Goal: Transaction & Acquisition: Book appointment/travel/reservation

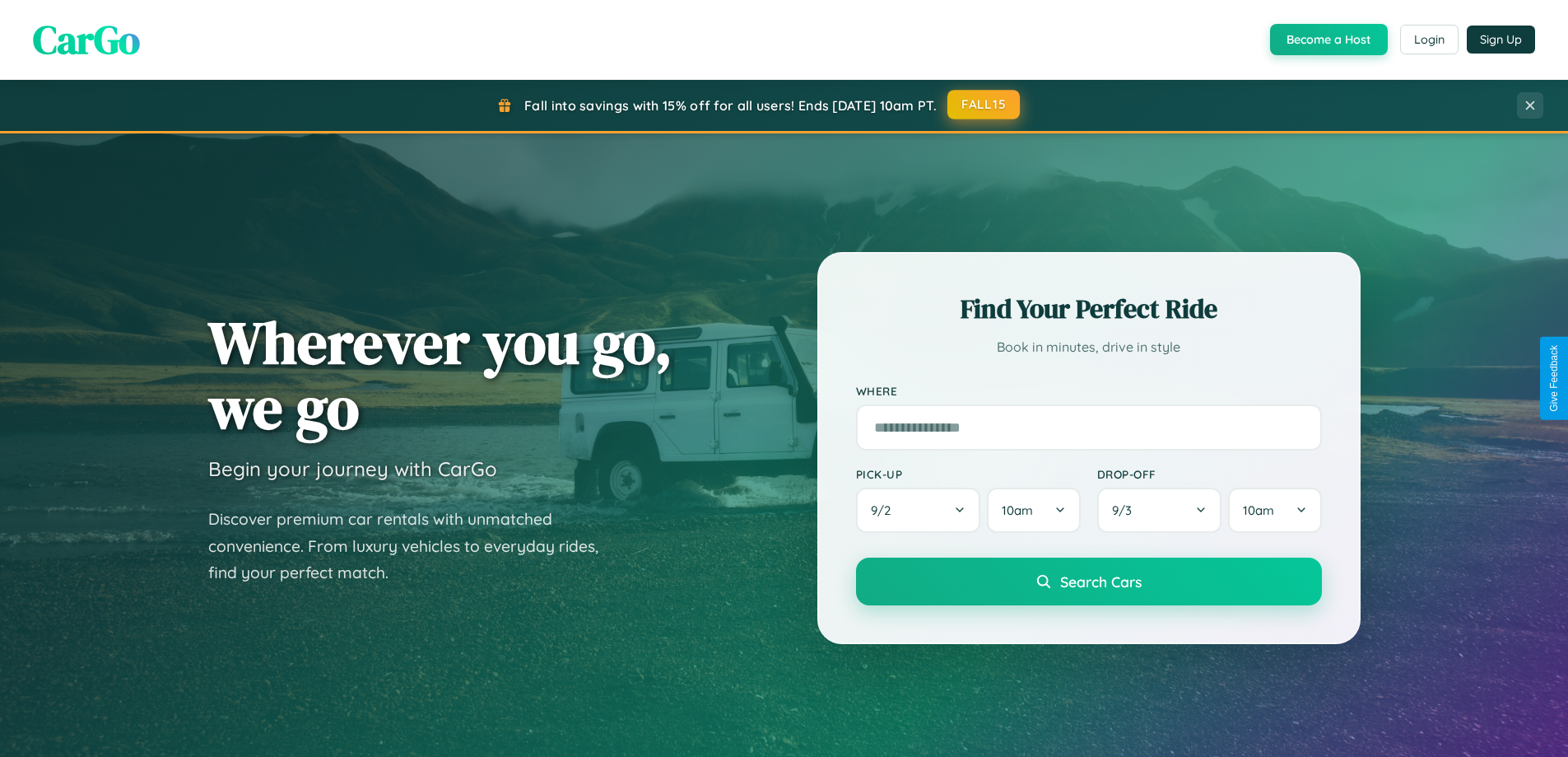
click at [984, 104] on button "FALL15" at bounding box center [983, 104] width 72 height 30
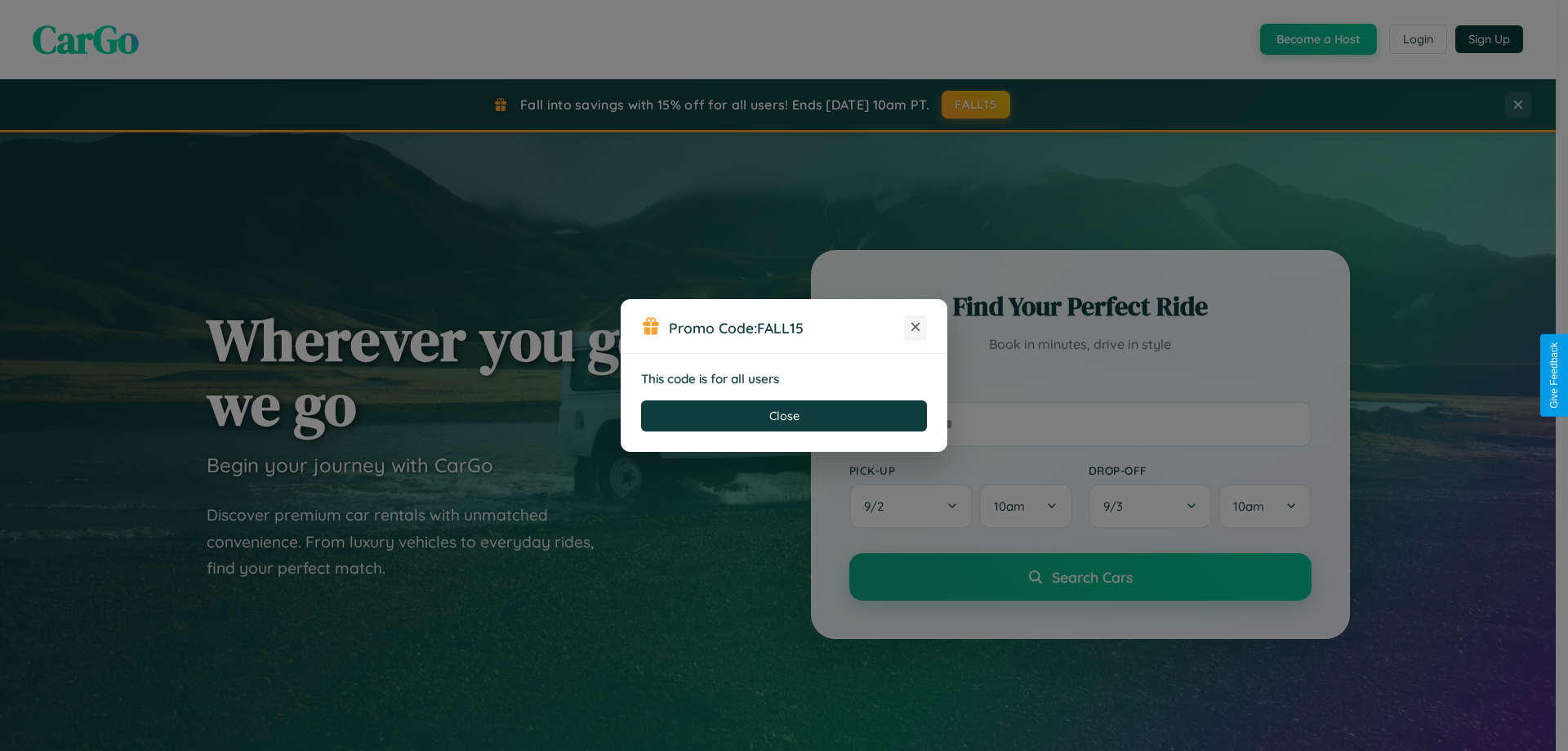
click at [915, 328] on icon at bounding box center [915, 327] width 16 height 16
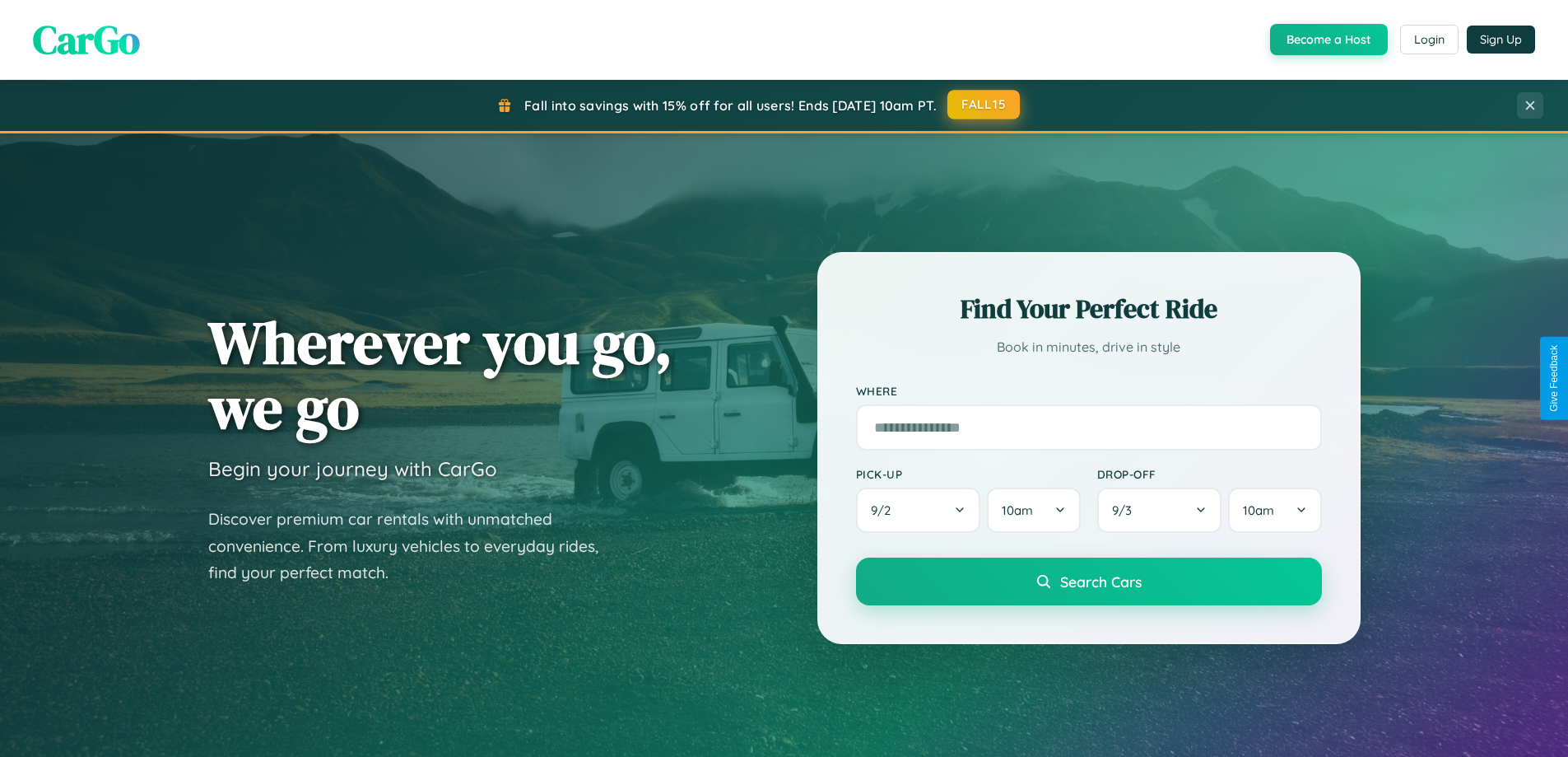
click at [984, 104] on button "FALL15" at bounding box center [983, 104] width 72 height 30
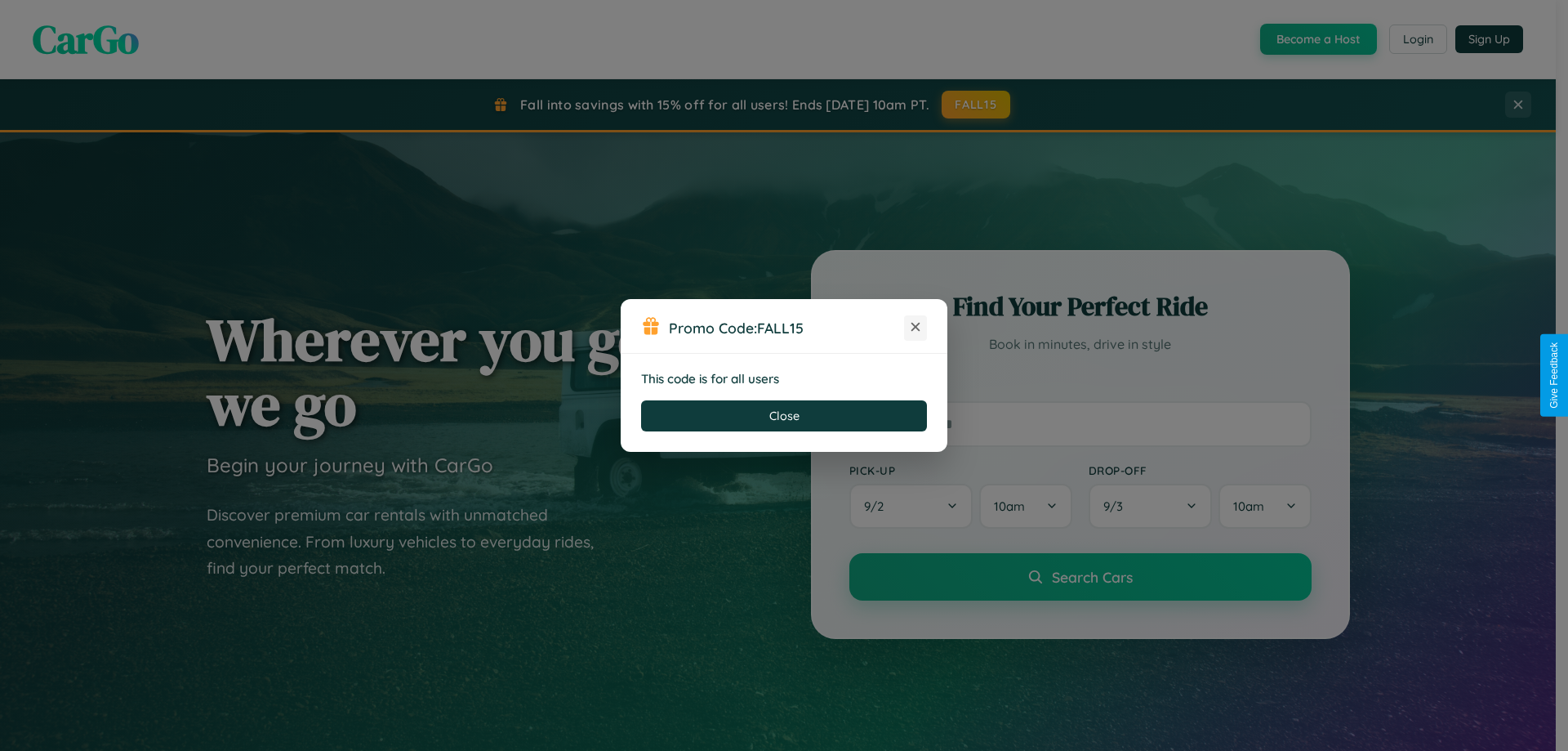
click at [915, 328] on icon at bounding box center [915, 327] width 16 height 16
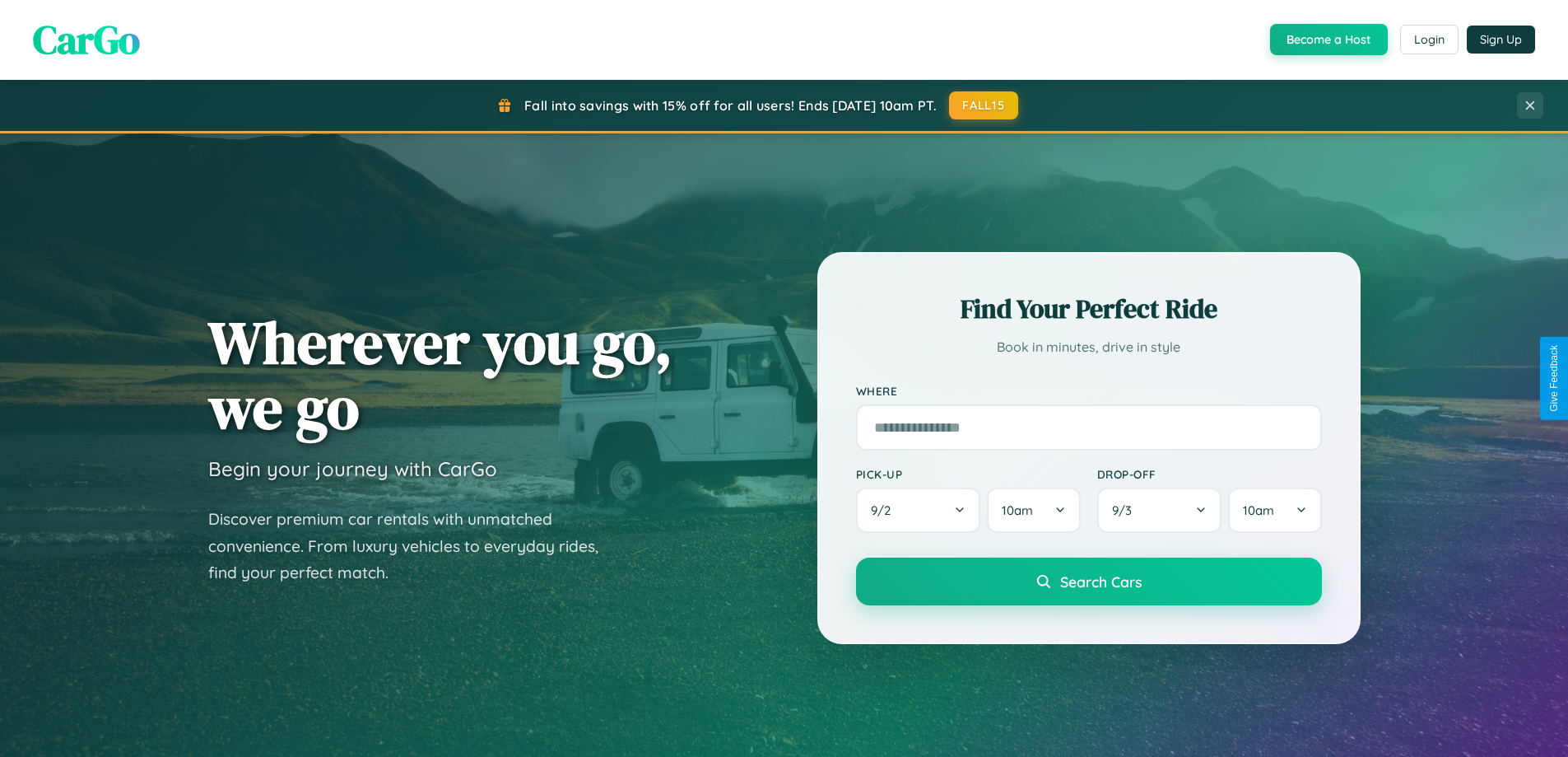
scroll to position [1929, 0]
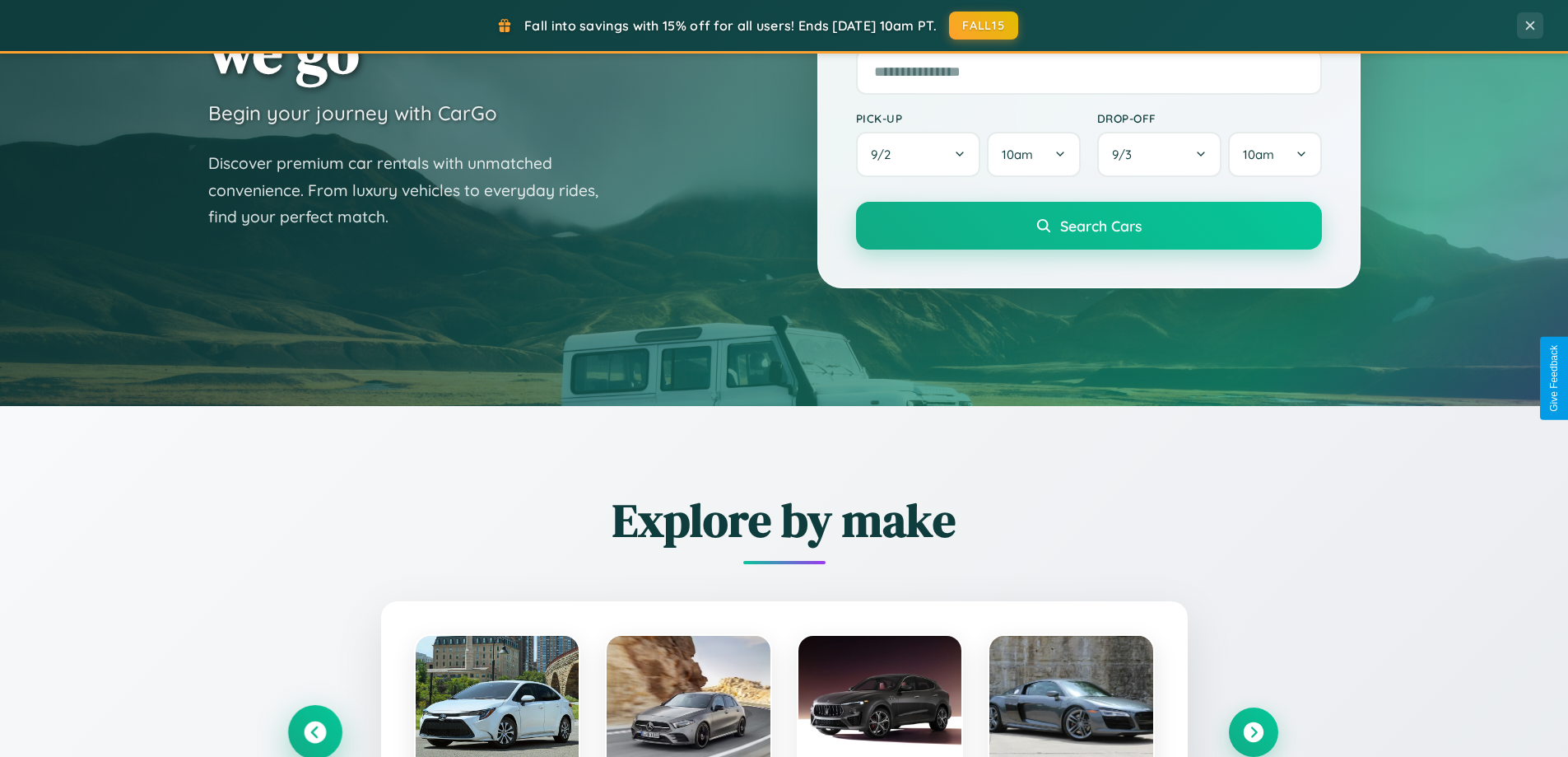
scroll to position [49, 0]
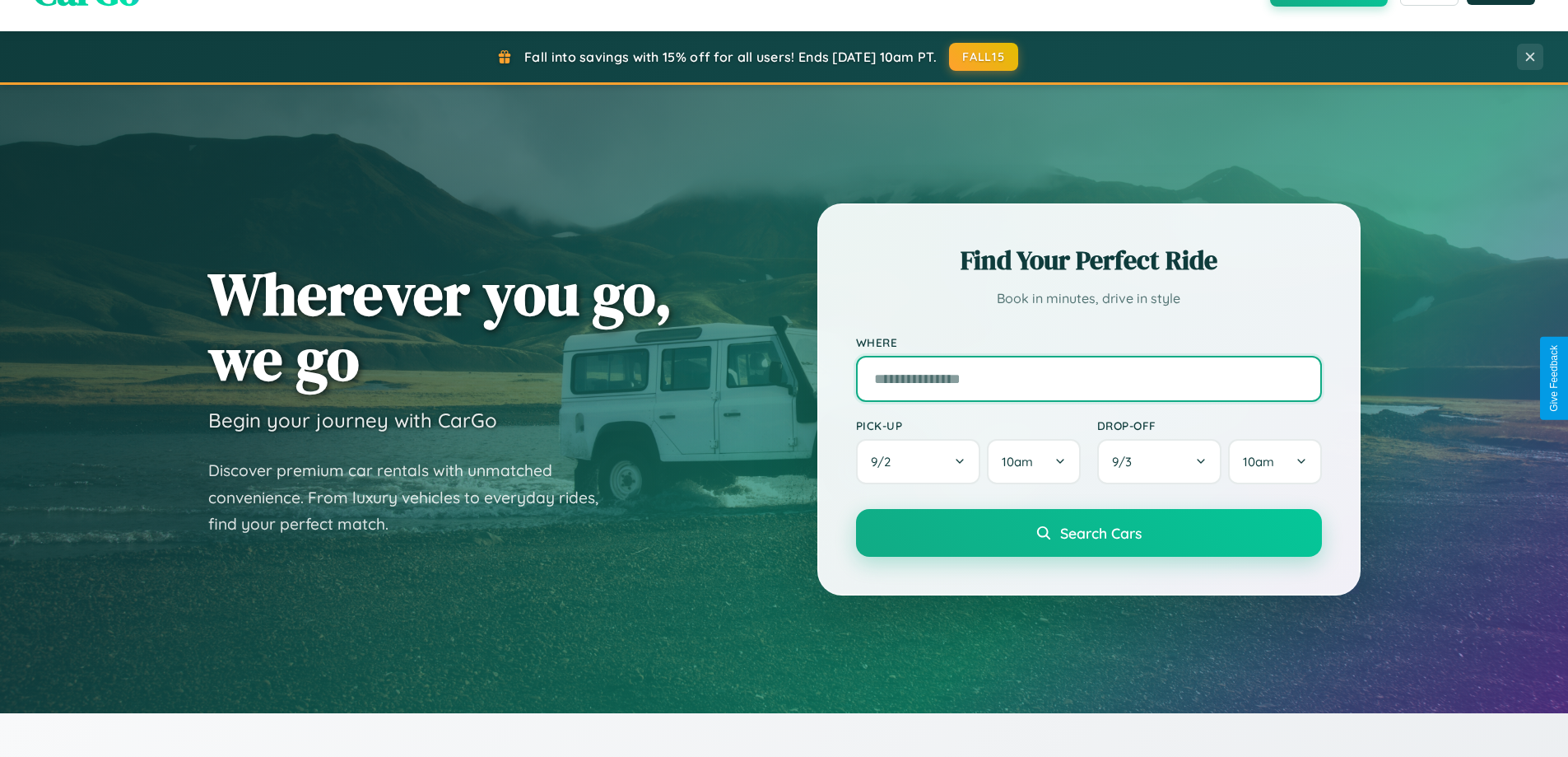
click at [1088, 378] on input "text" at bounding box center [1089, 378] width 466 height 46
type input "*******"
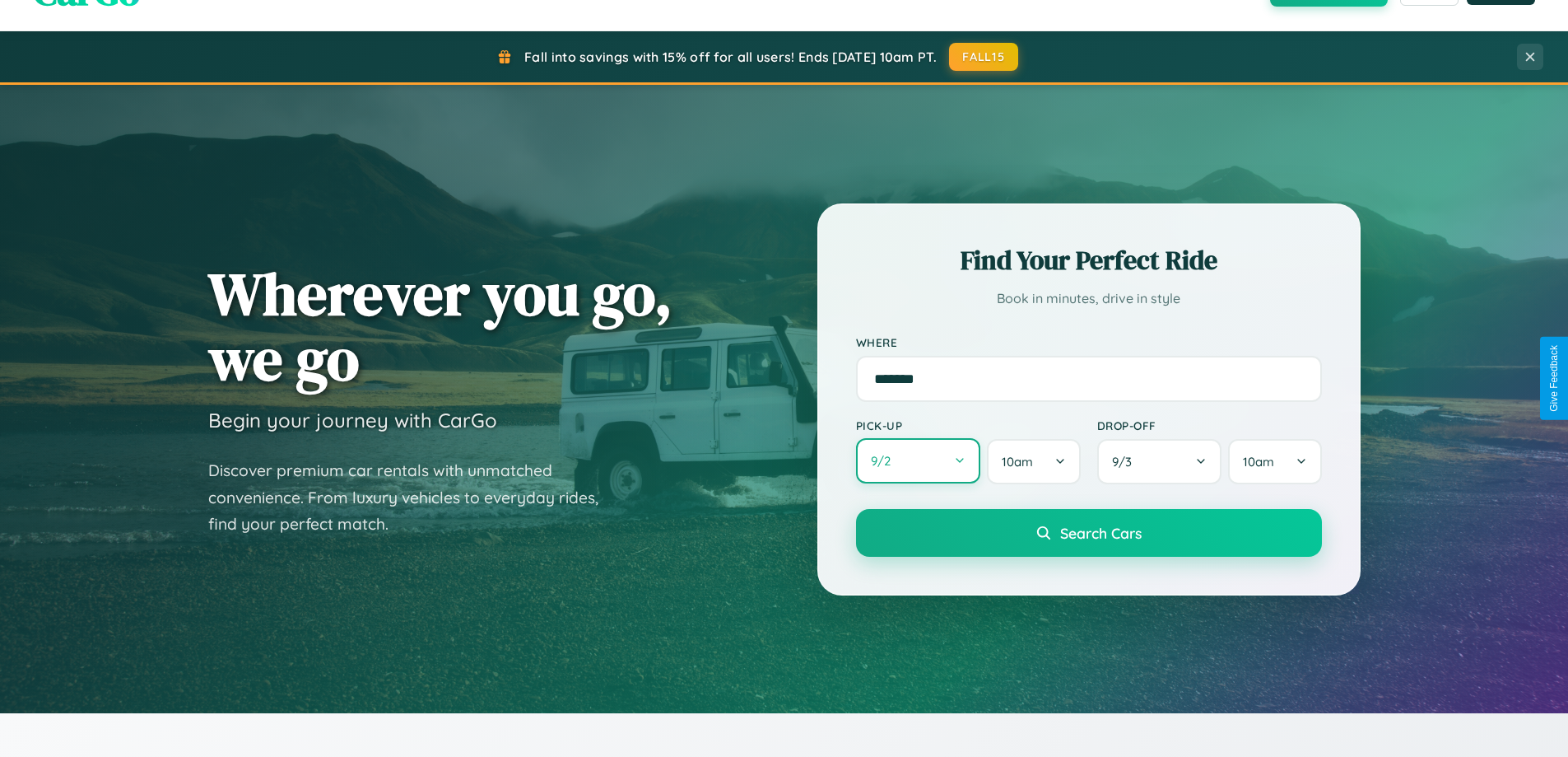
click at [917, 461] on button "9 / 2" at bounding box center [918, 460] width 125 height 46
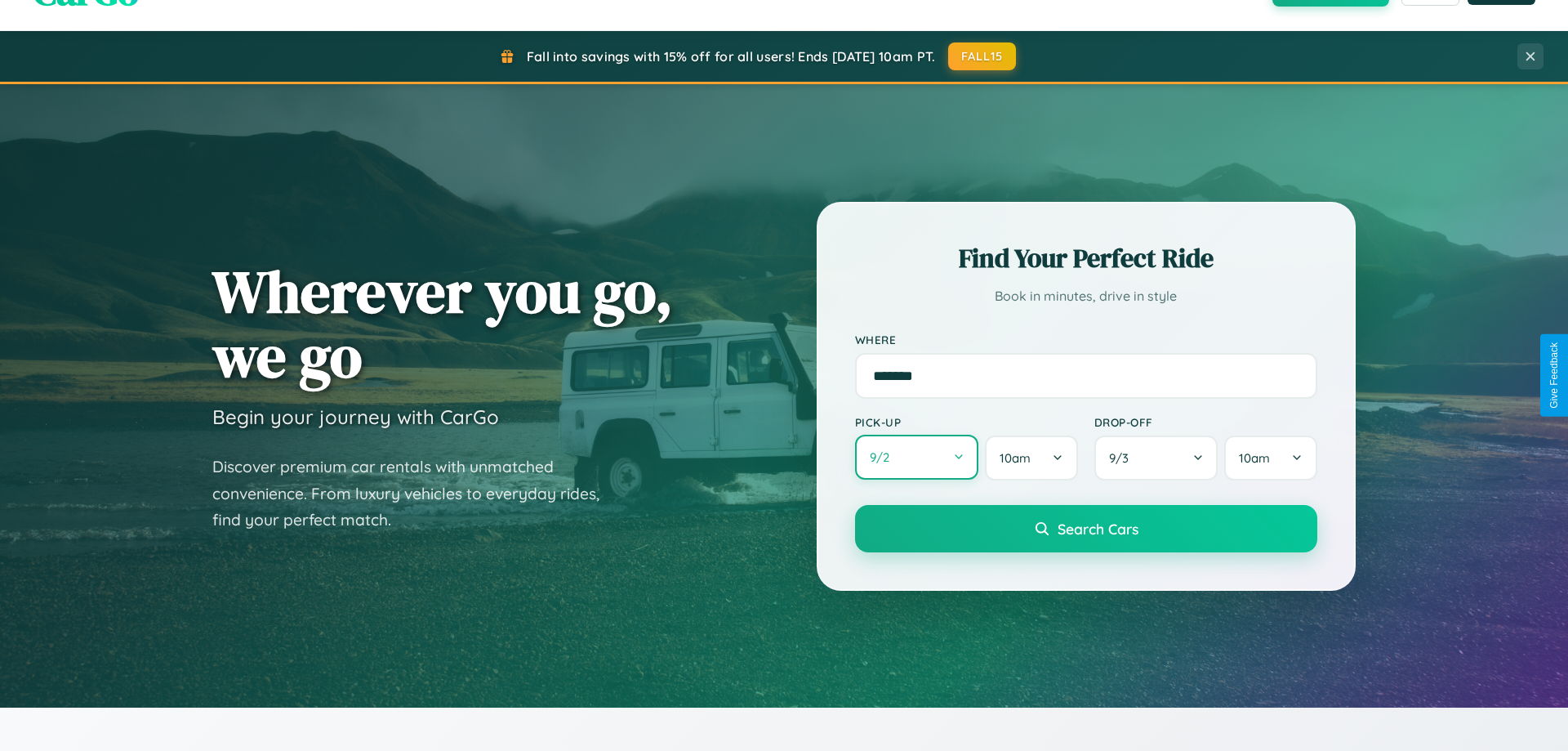
select select "*"
select select "****"
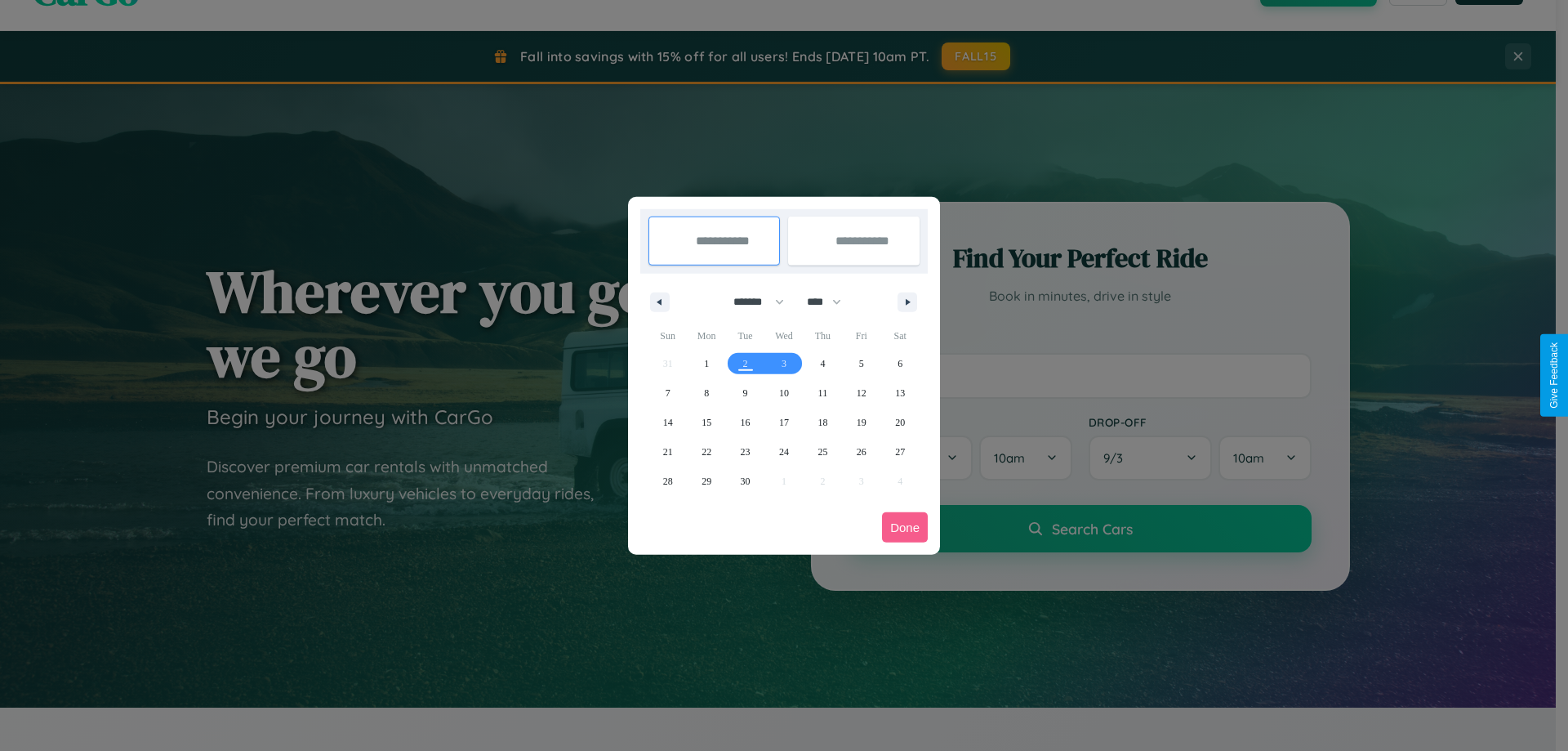
click at [752, 302] on select "******* ******** ***** ***** *** **** **** ****** ********* ******* ******** **…" at bounding box center [756, 302] width 69 height 27
select select "*"
click at [831, 302] on select "**** **** **** **** **** **** **** **** **** **** **** **** **** **** **** ****…" at bounding box center [823, 302] width 49 height 27
select select "****"
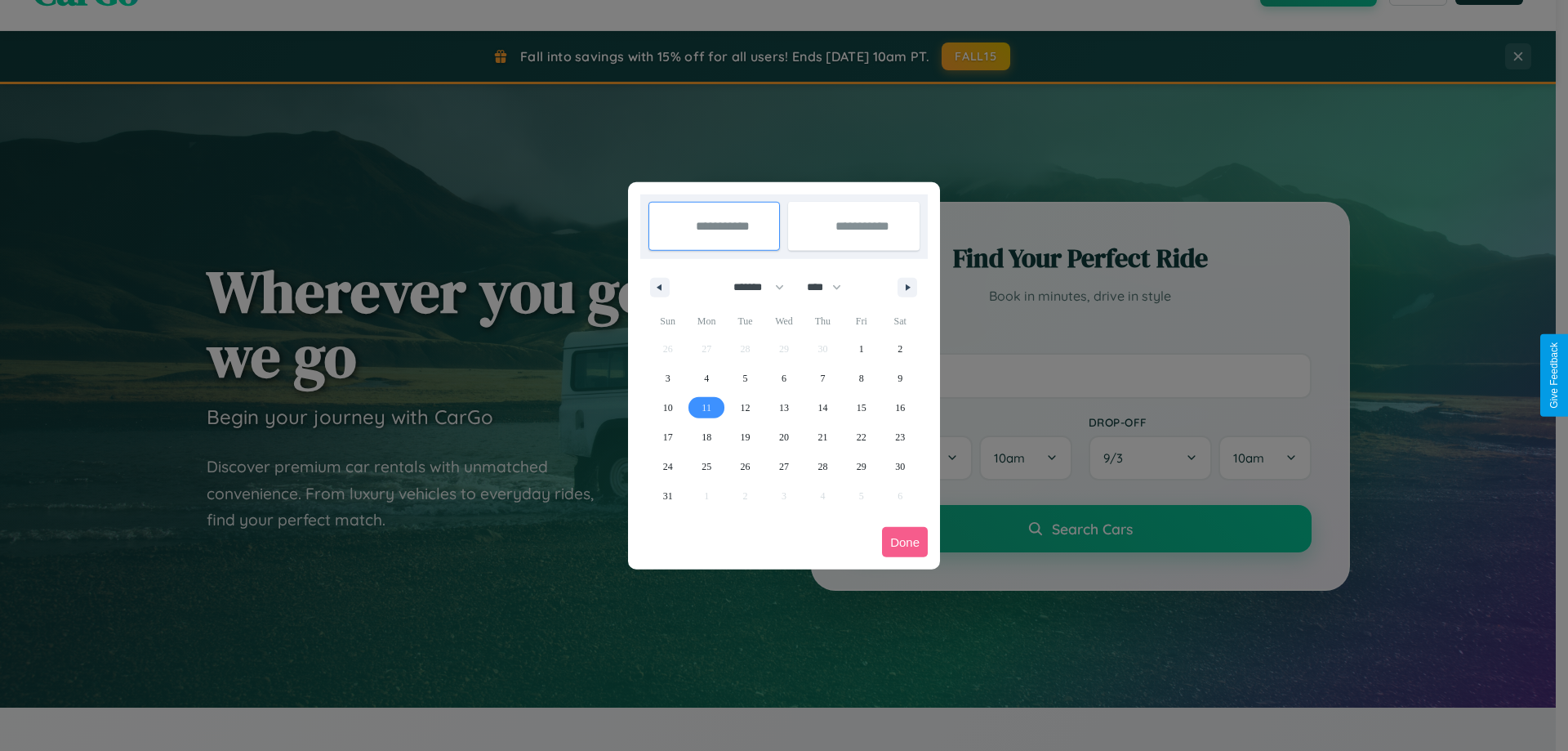
click at [706, 407] on span "11" at bounding box center [706, 408] width 10 height 30
type input "**********"
click at [900, 407] on span "16" at bounding box center [900, 408] width 10 height 30
type input "**********"
click at [904, 541] on button "Done" at bounding box center [905, 541] width 46 height 30
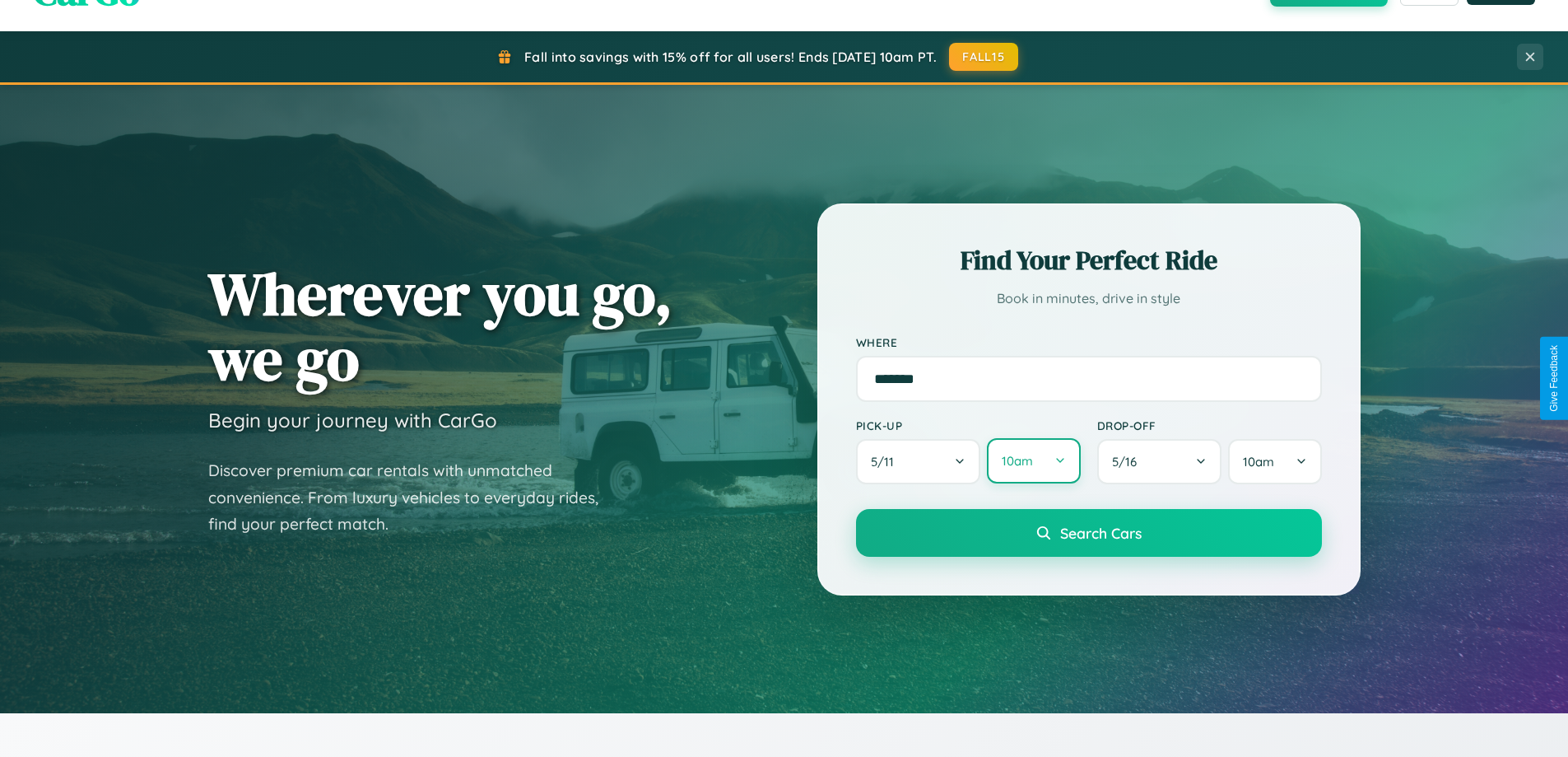
click at [1033, 461] on button "10am" at bounding box center [1033, 460] width 93 height 46
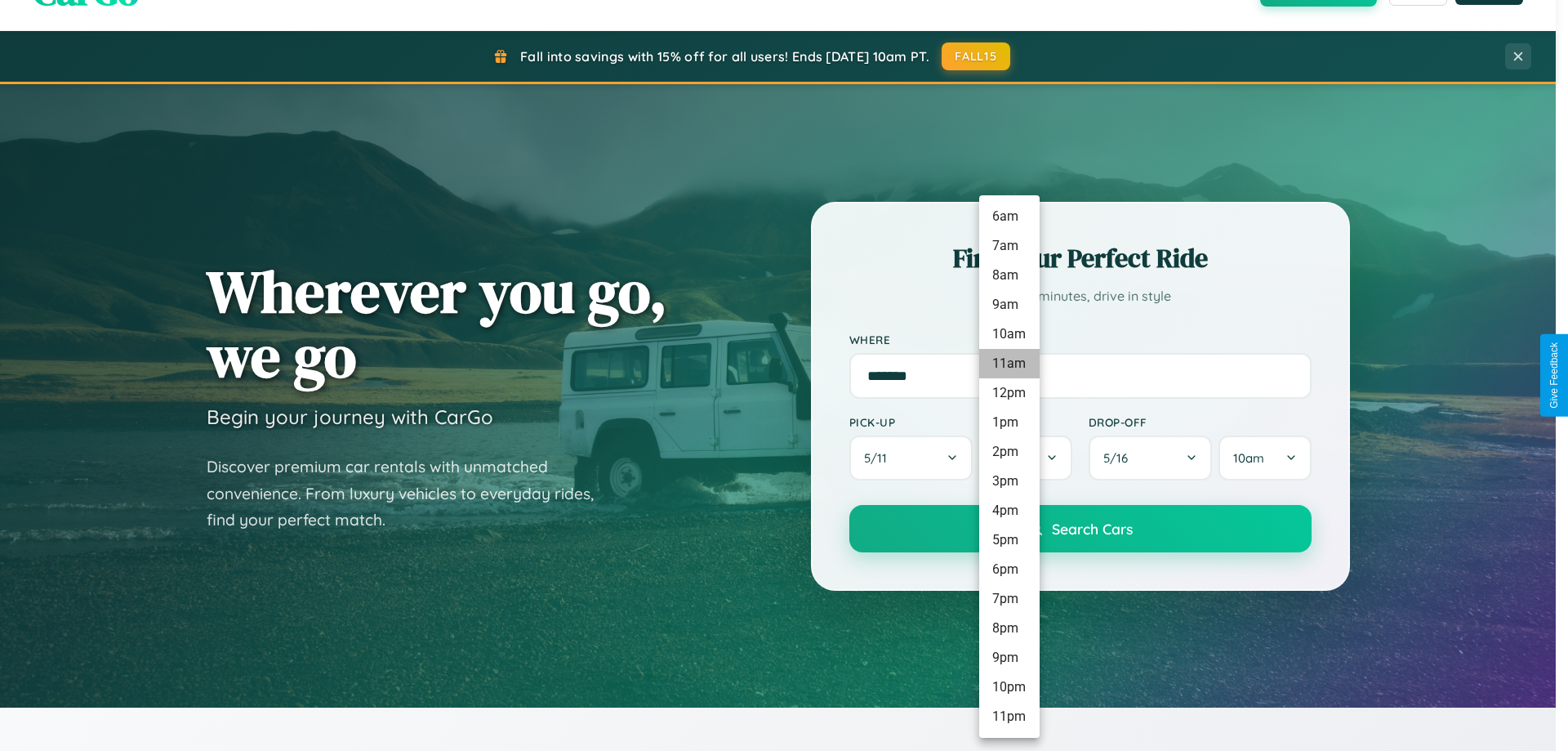
click at [1009, 363] on li "11am" at bounding box center [1009, 363] width 61 height 30
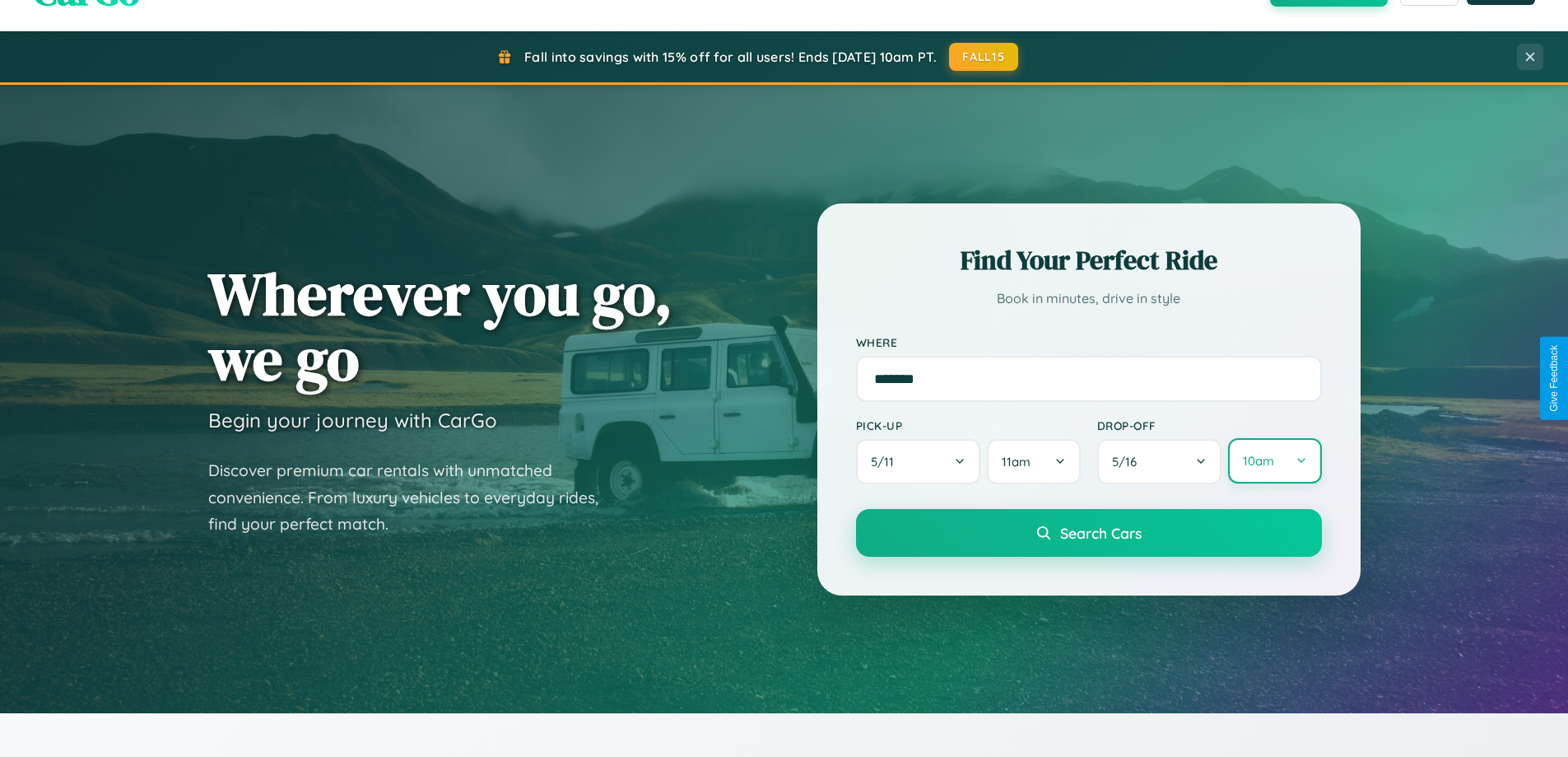
click at [1274, 461] on button "10am" at bounding box center [1274, 460] width 93 height 46
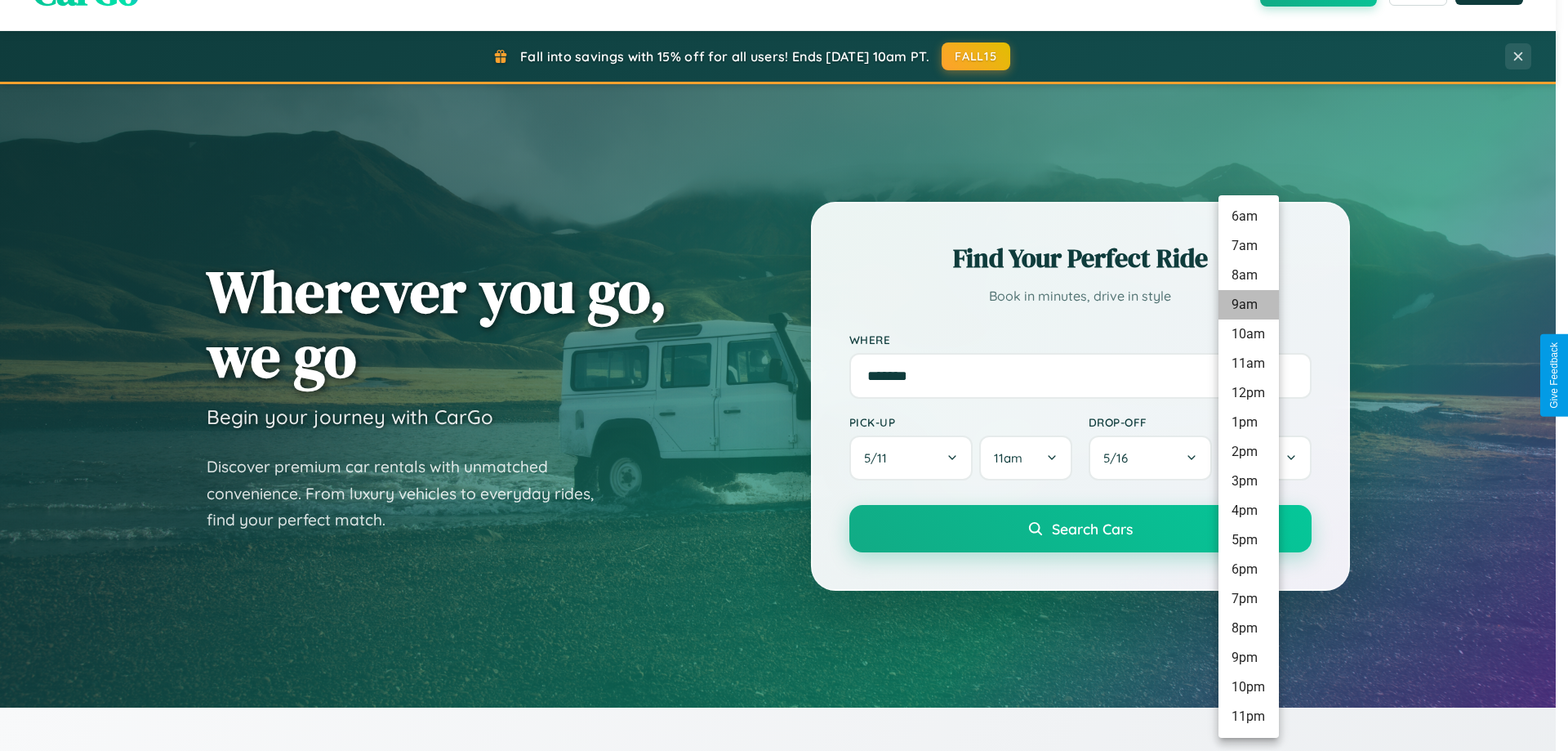
click at [1248, 305] on li "9am" at bounding box center [1248, 305] width 61 height 30
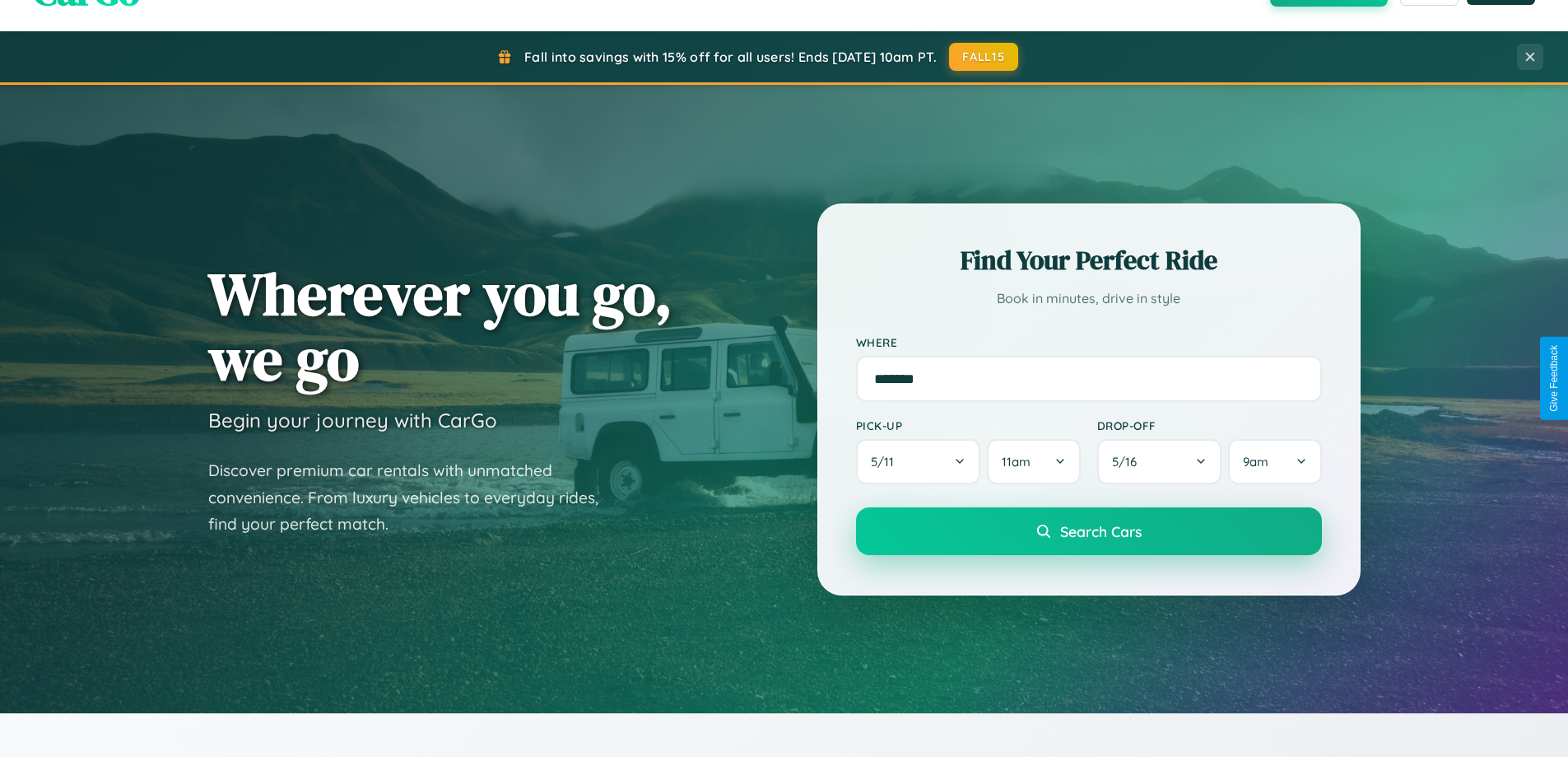
click at [1088, 533] on span "Search Cars" at bounding box center [1100, 531] width 81 height 18
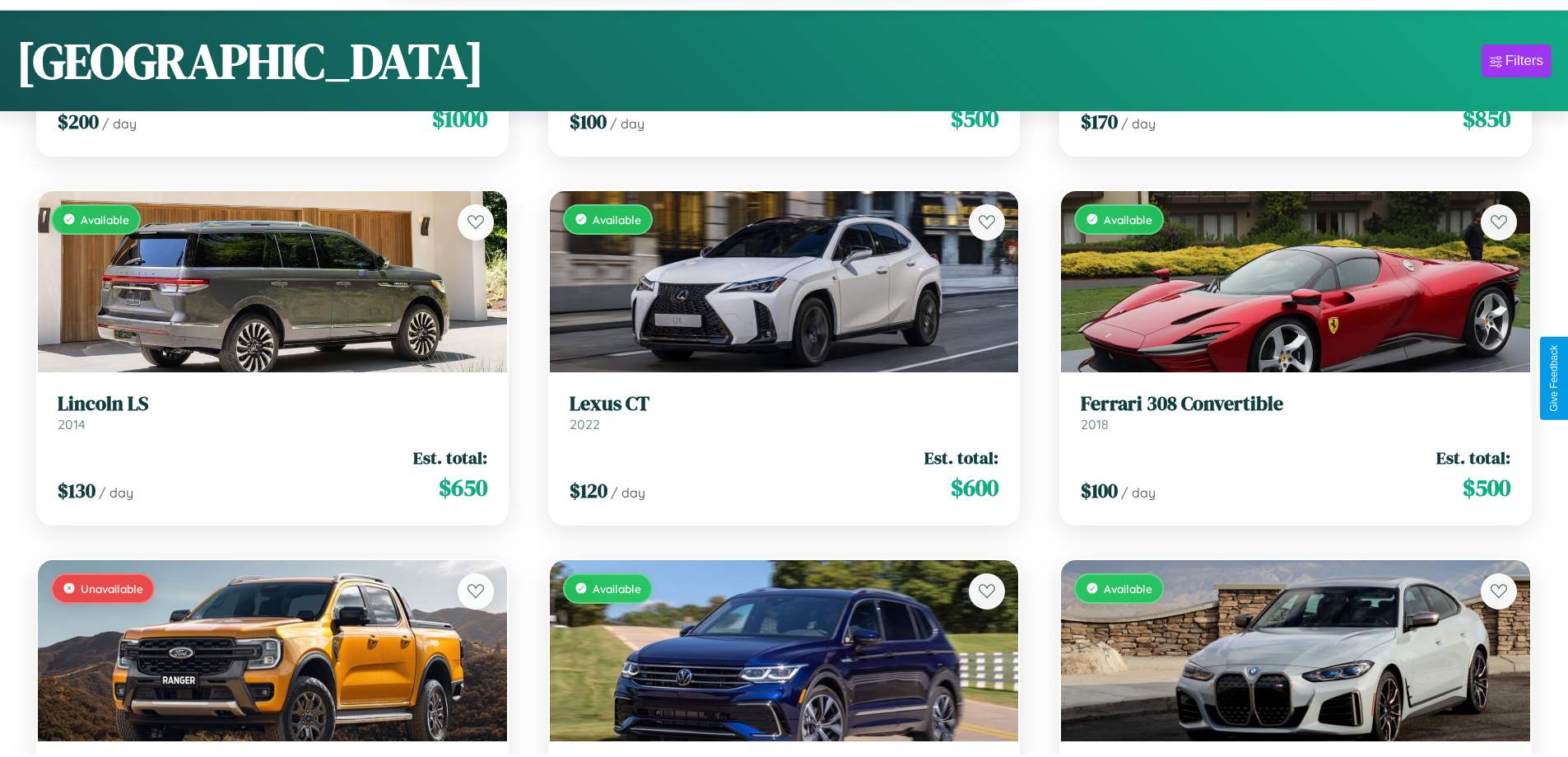
scroll to position [6693, 0]
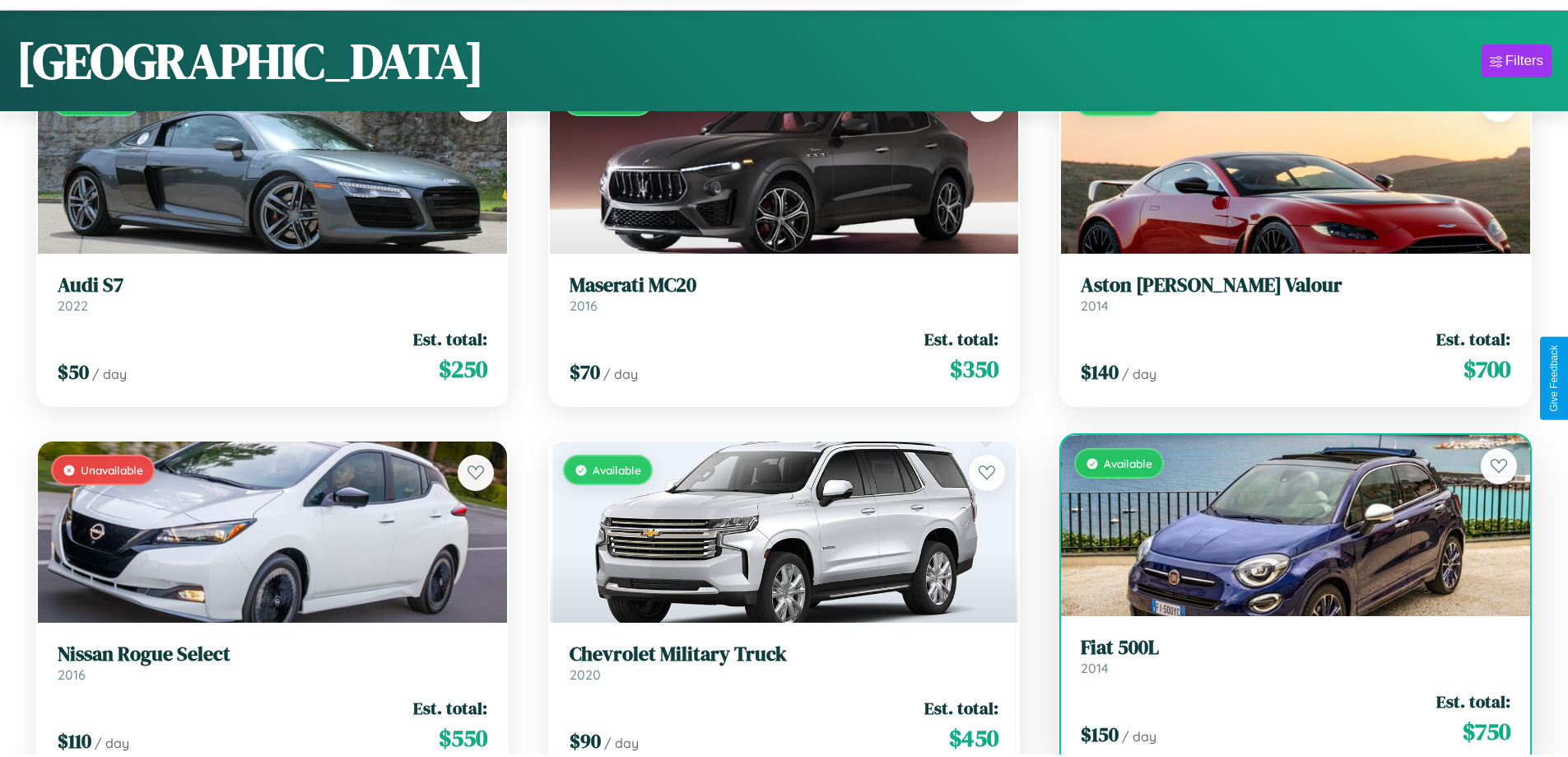
click at [1285, 721] on div "$ 150 / day Est. total: $ 750" at bounding box center [1295, 718] width 430 height 59
click at [1285, 721] on div "$ 150 / day Est. total: $ 750" at bounding box center [1295, 718] width 430 height 59
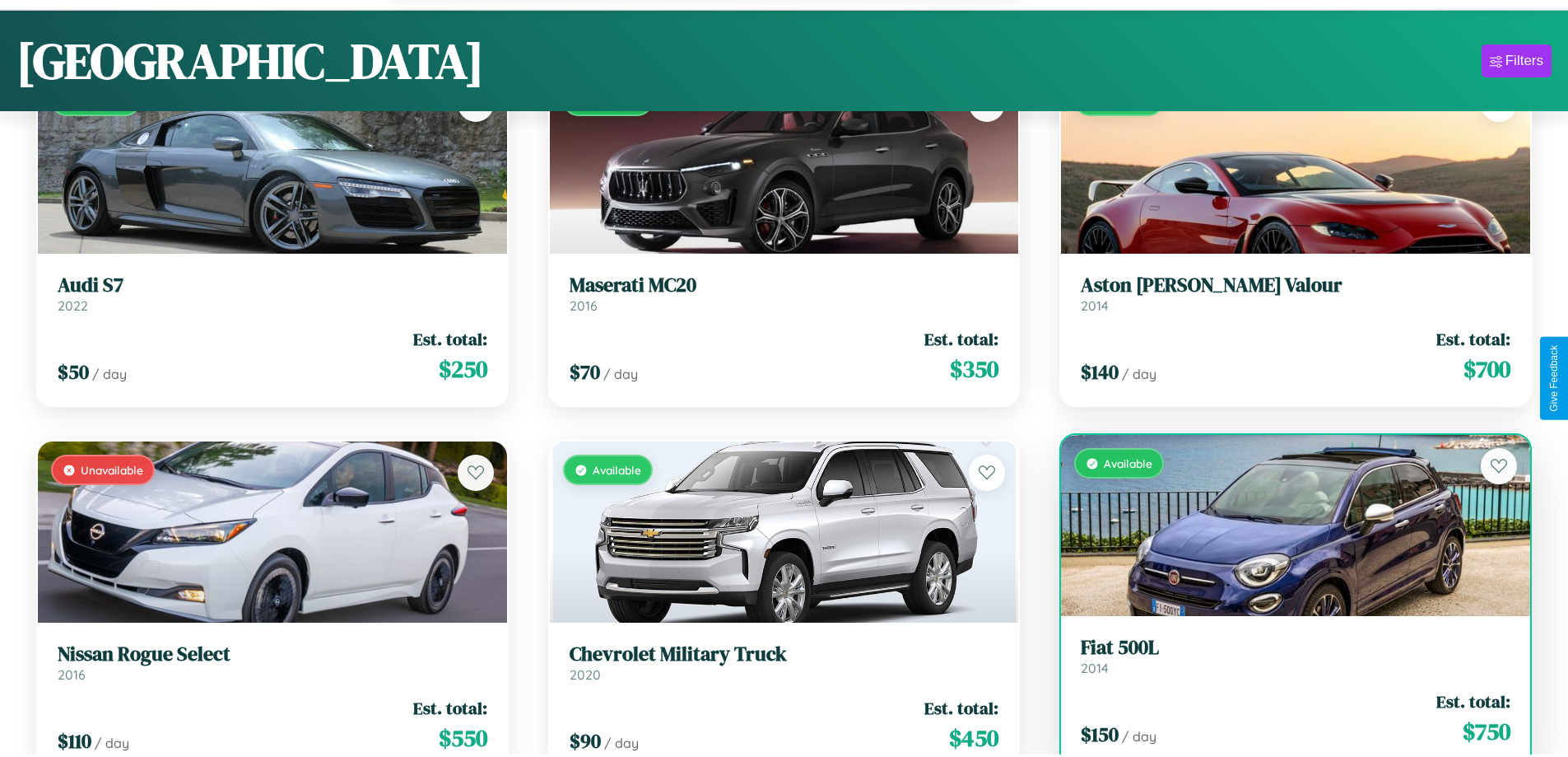
click at [1285, 721] on div "$ 150 / day Est. total: $ 750" at bounding box center [1295, 718] width 430 height 59
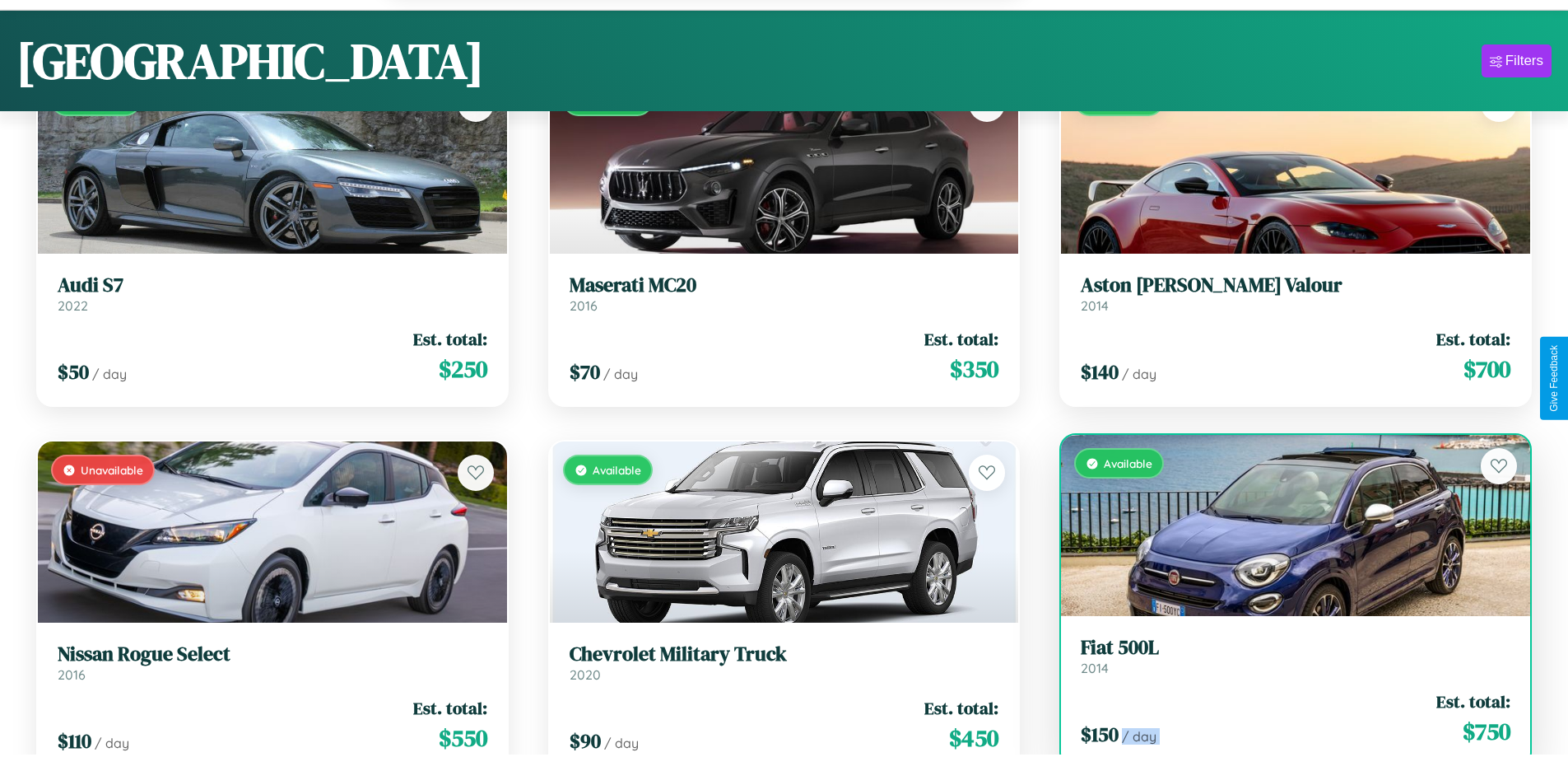
click at [1285, 721] on div "$ 150 / day Est. total: $ 750" at bounding box center [1295, 718] width 430 height 59
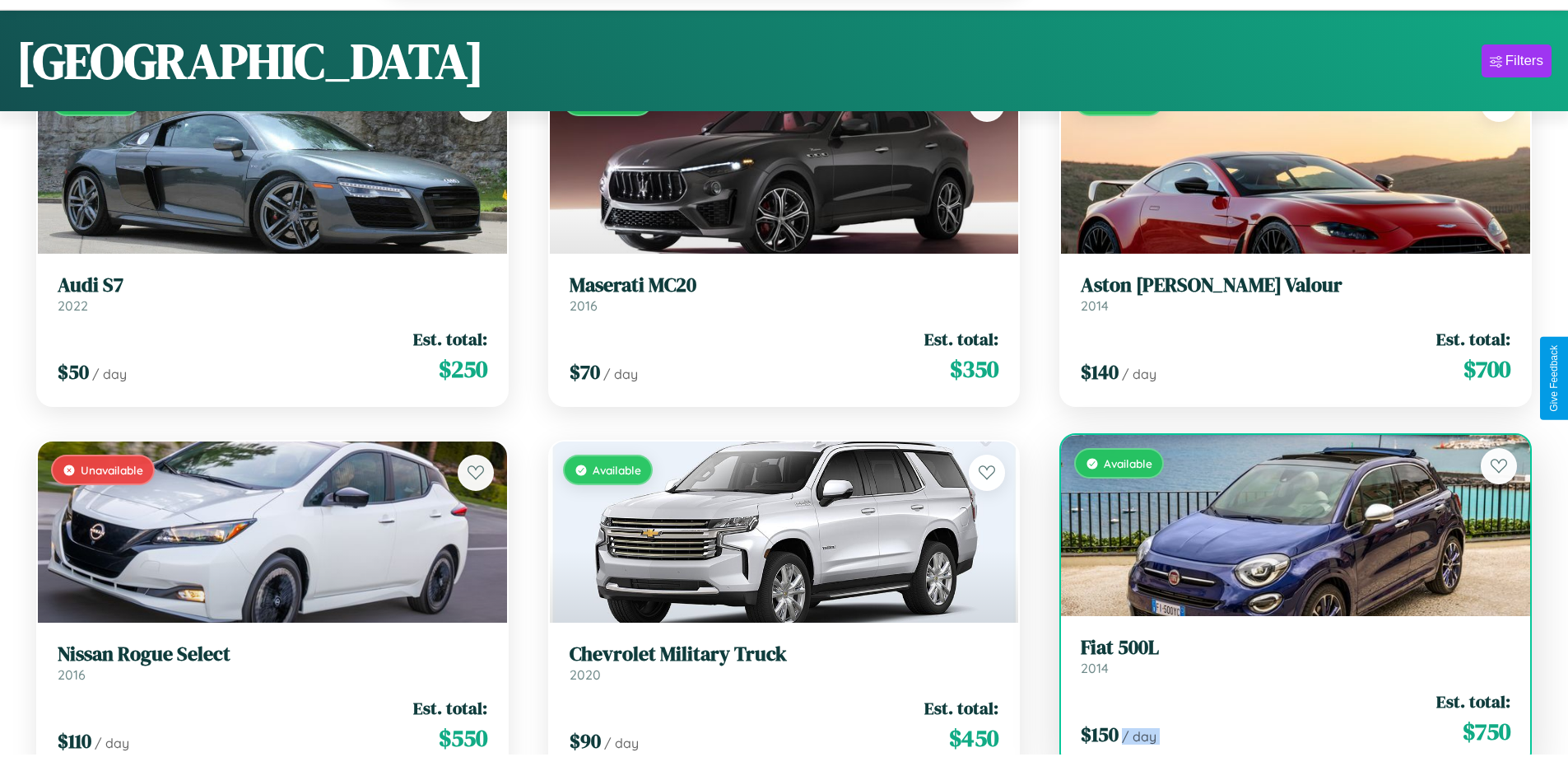
click at [1285, 721] on div "$ 150 / day Est. total: $ 750" at bounding box center [1295, 718] width 430 height 59
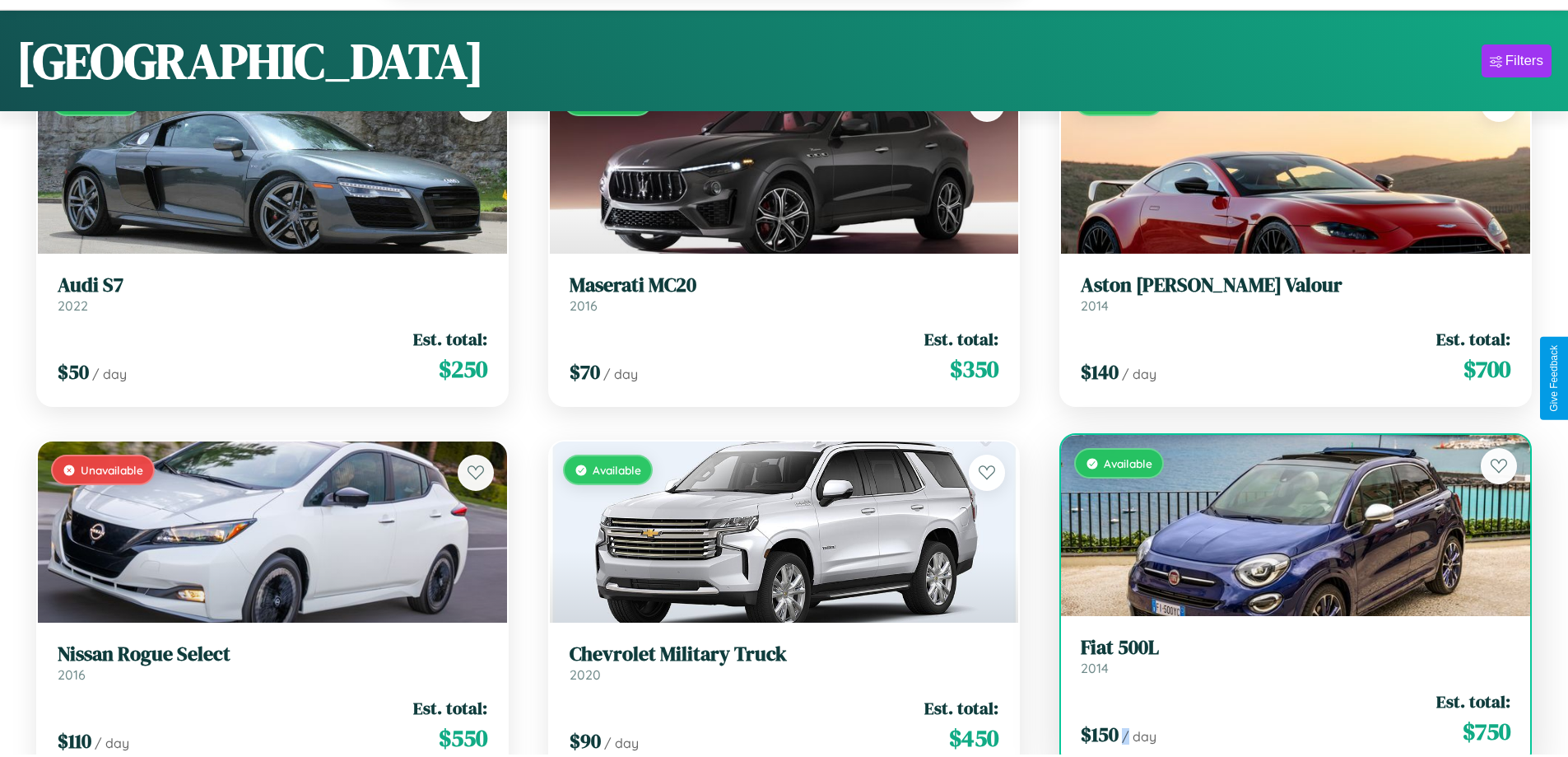
click at [1285, 721] on div "$ 150 / day Est. total: $ 750" at bounding box center [1295, 718] width 430 height 59
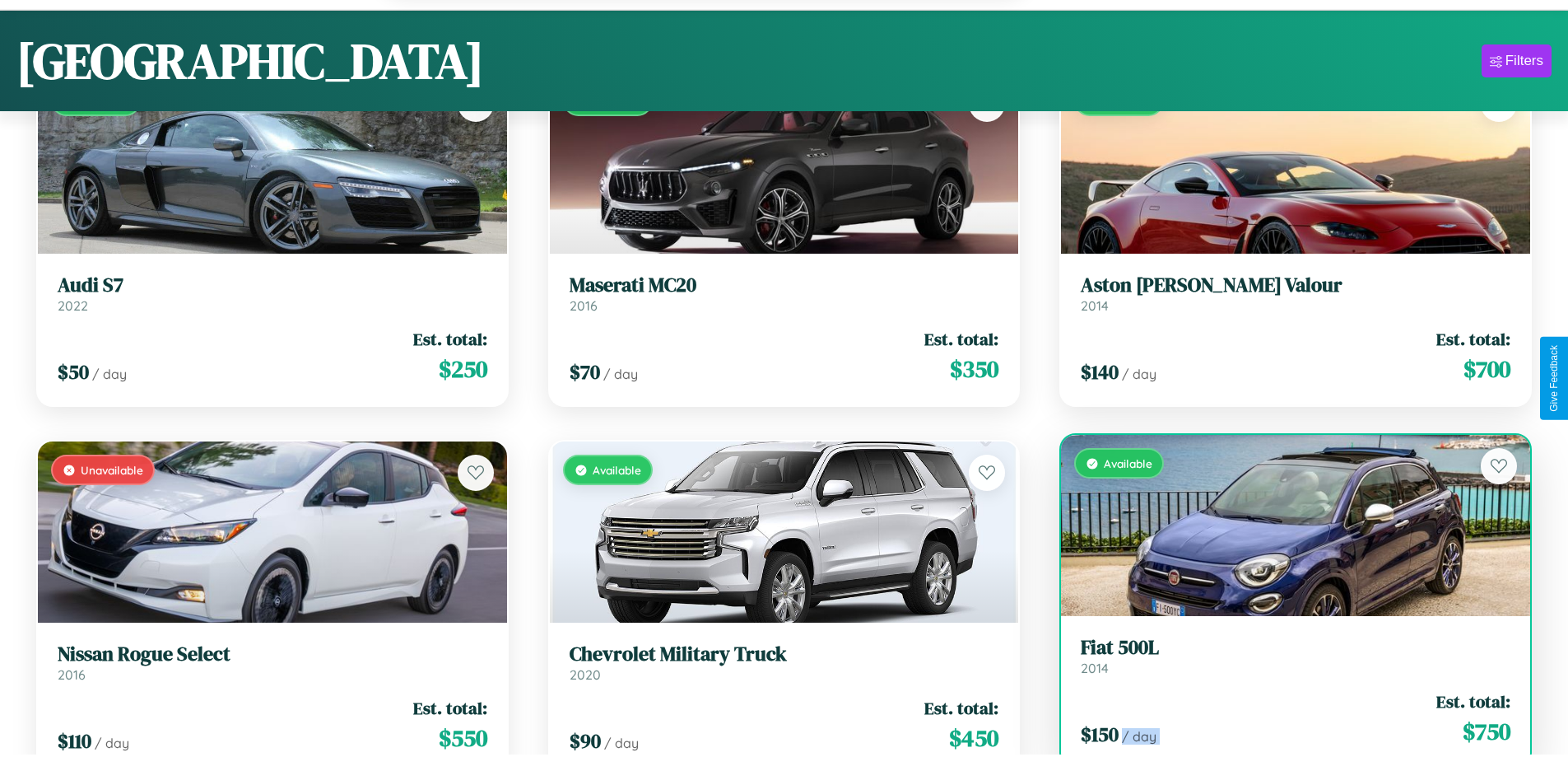
click at [1285, 658] on h3 "Fiat 500L" at bounding box center [1295, 647] width 430 height 24
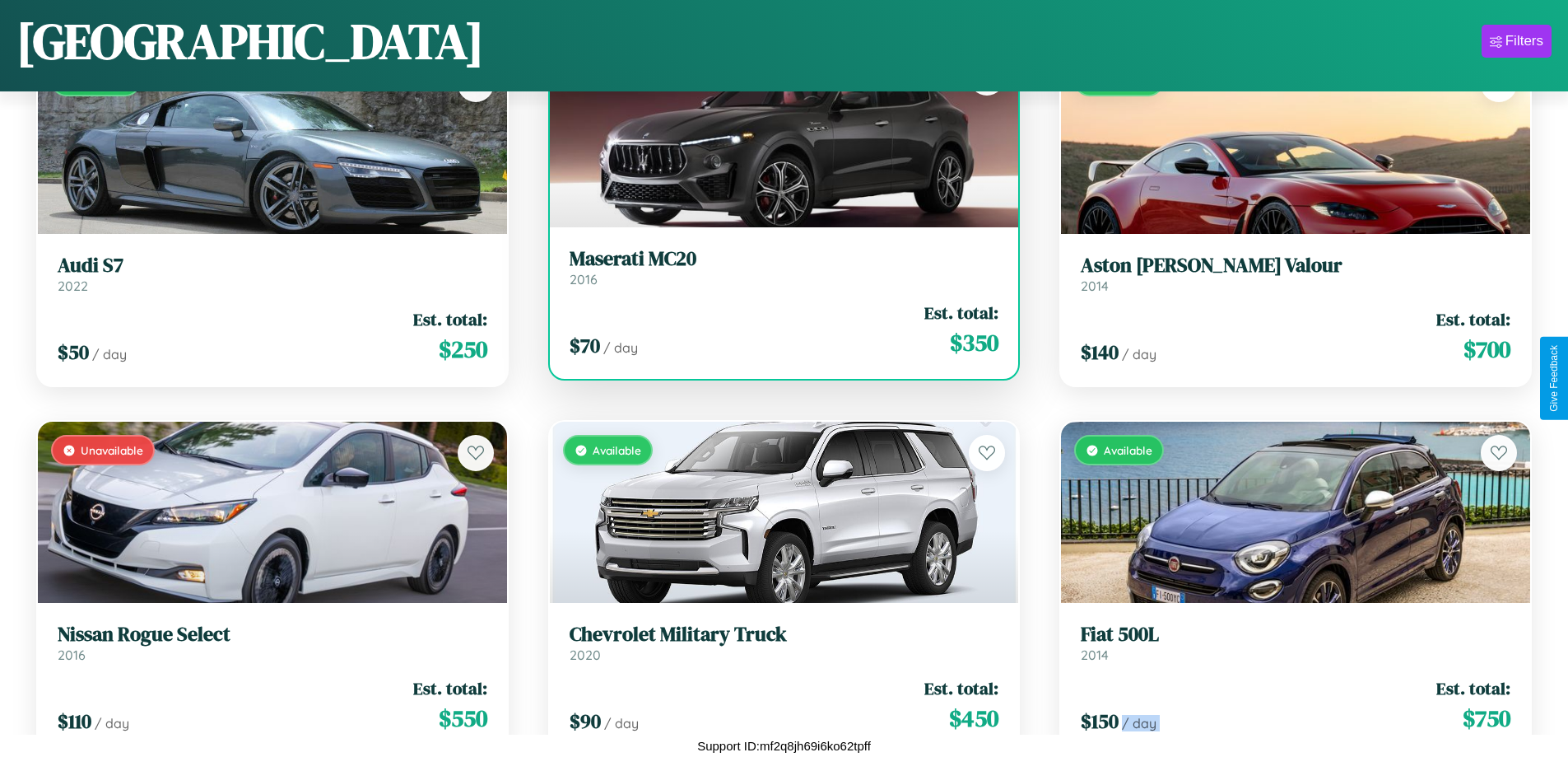
scroll to position [8711, 0]
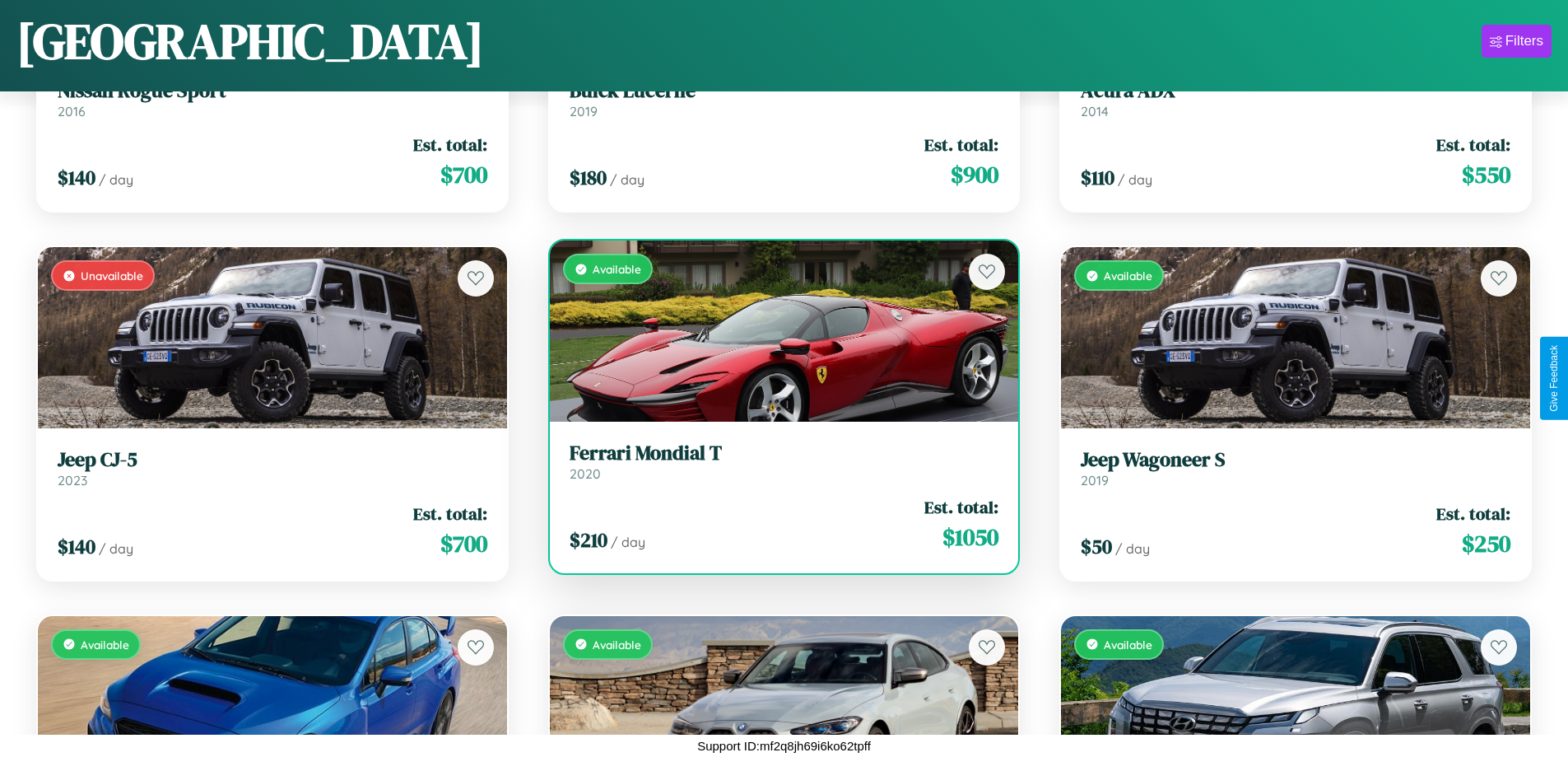
click at [777, 461] on h3 "Ferrari Mondial T" at bounding box center [784, 453] width 430 height 24
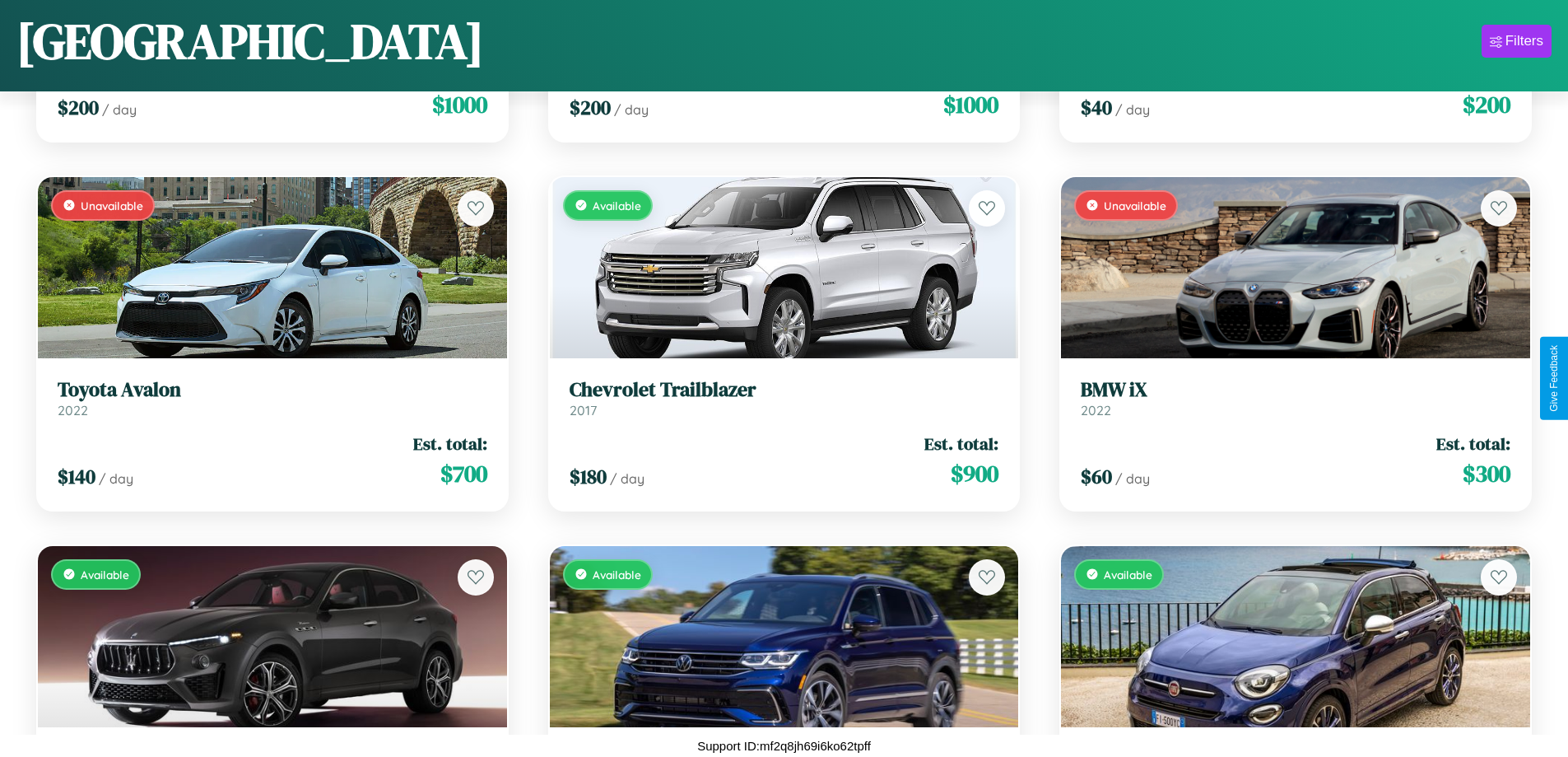
scroll to position [1706, 0]
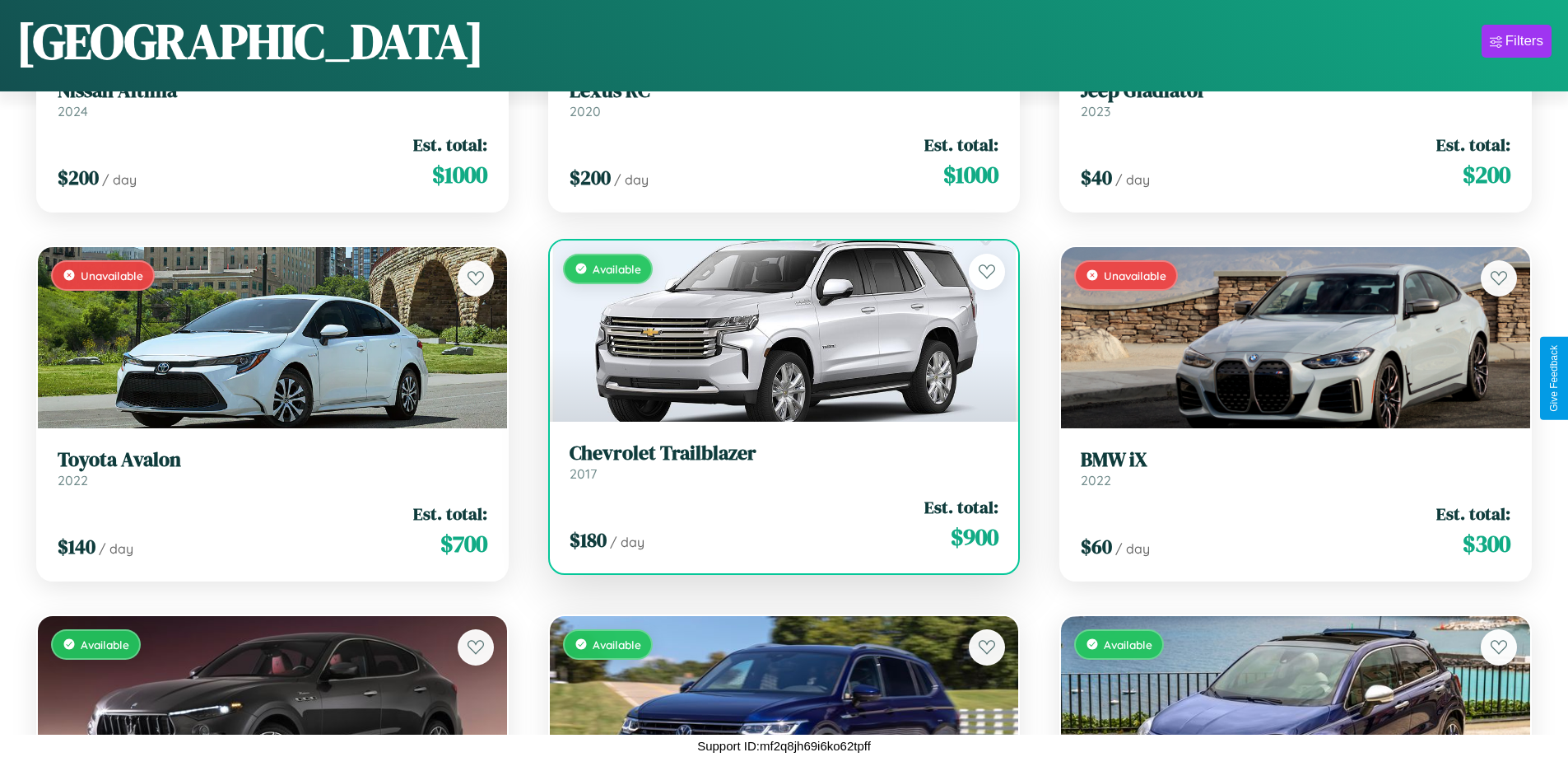
click at [777, 461] on h3 "Chevrolet Trailblazer" at bounding box center [784, 453] width 430 height 24
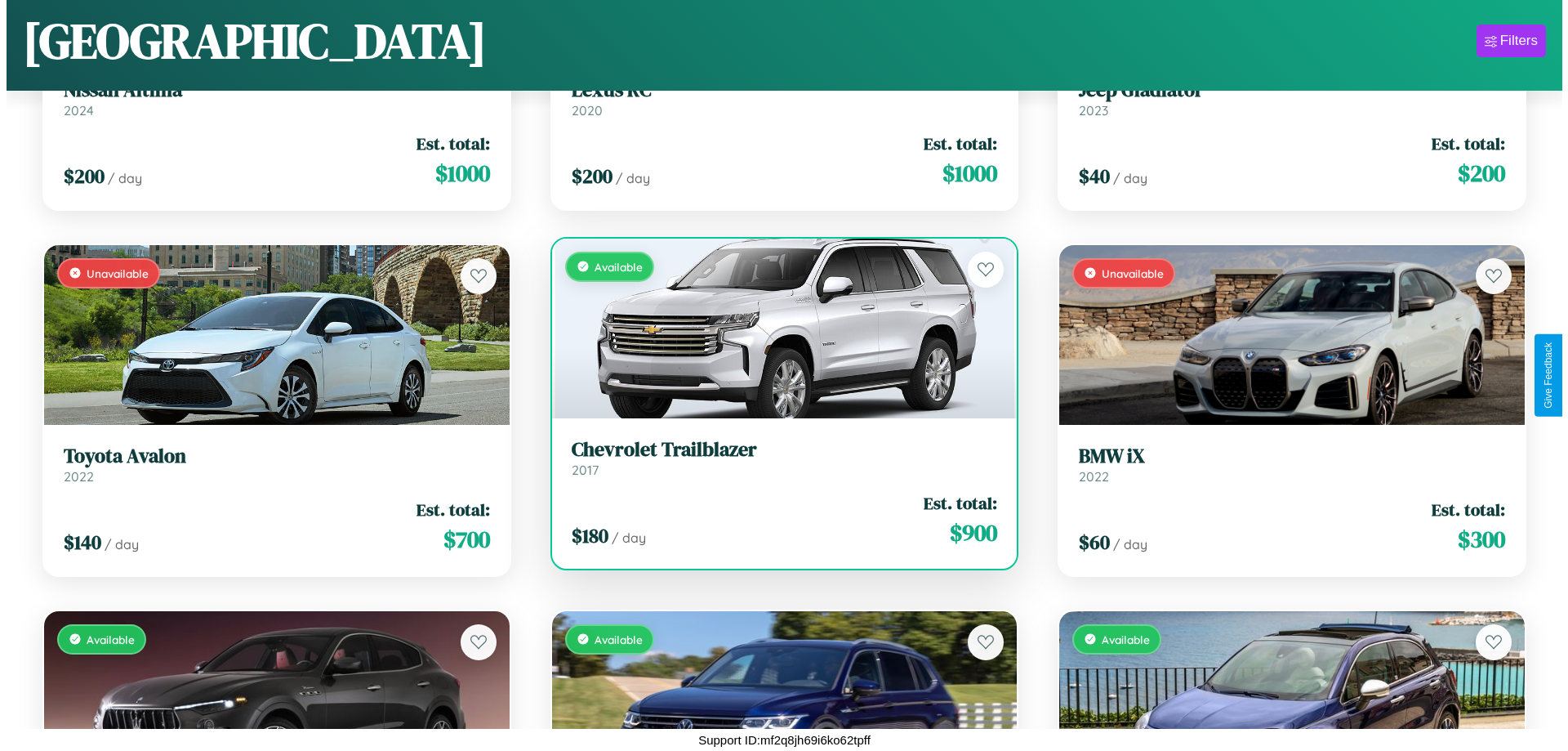
scroll to position [0, 0]
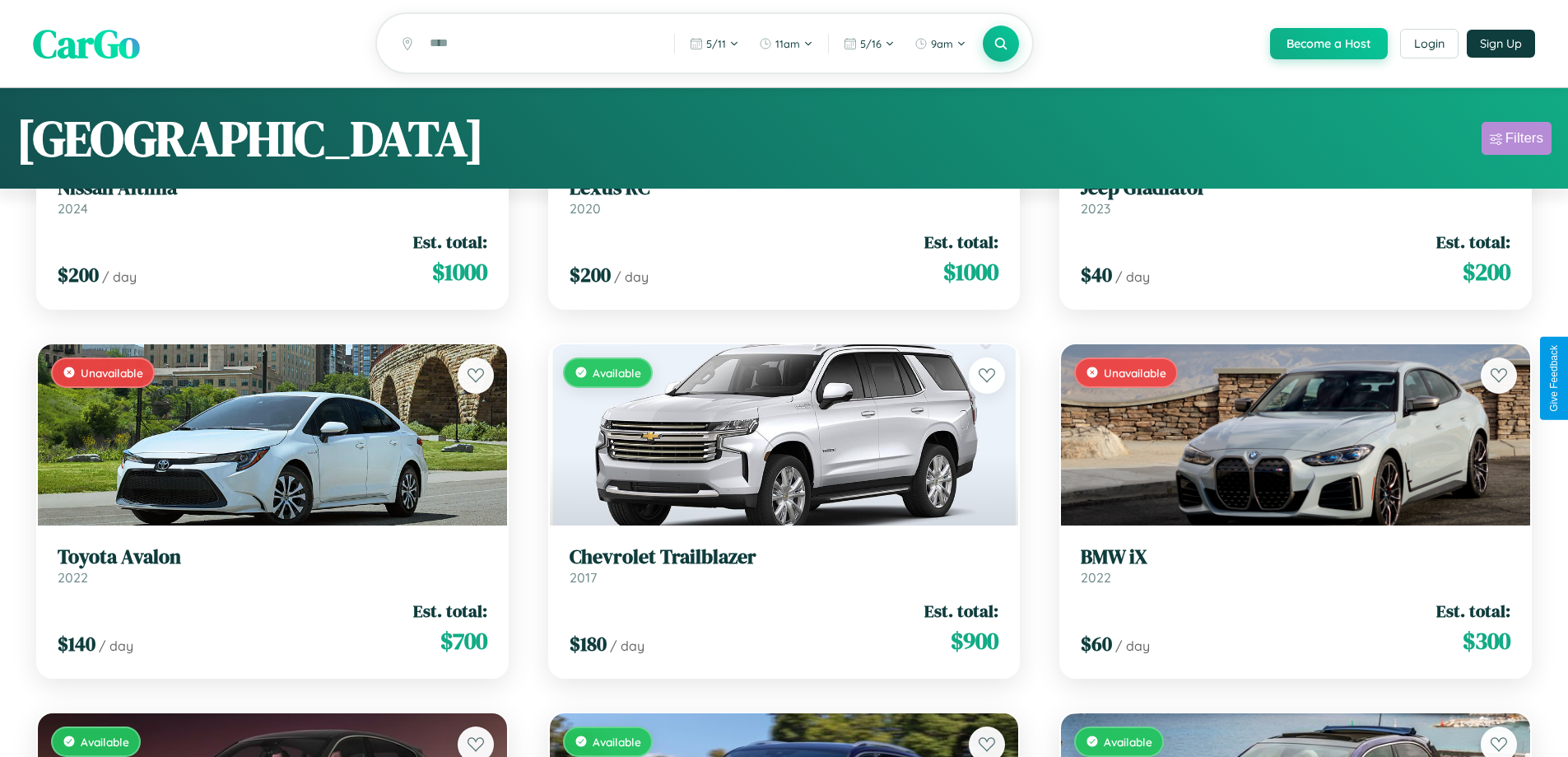
click at [1516, 141] on div "Filters" at bounding box center [1524, 138] width 38 height 17
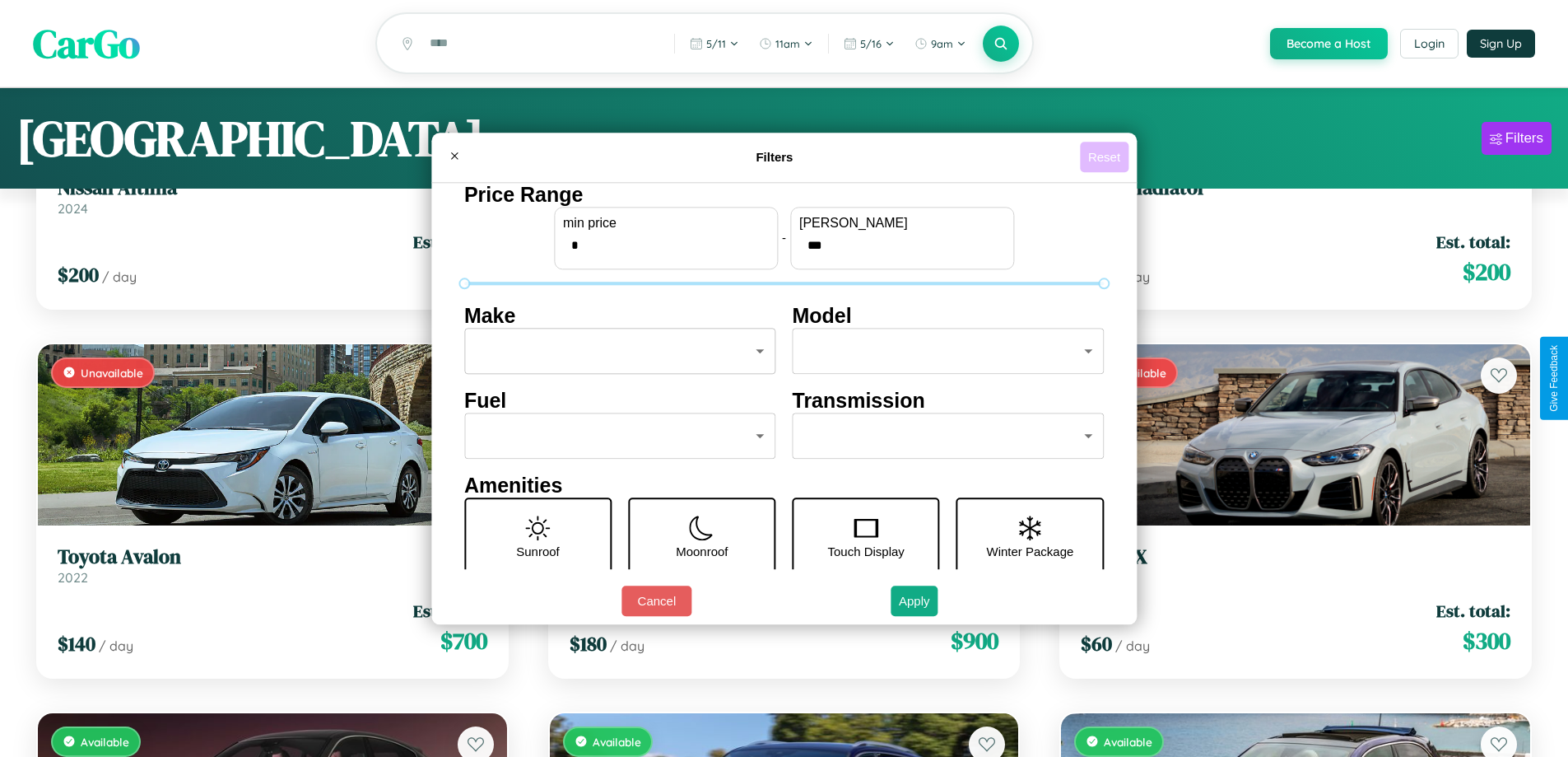
click at [1106, 157] on button "Reset" at bounding box center [1104, 157] width 49 height 31
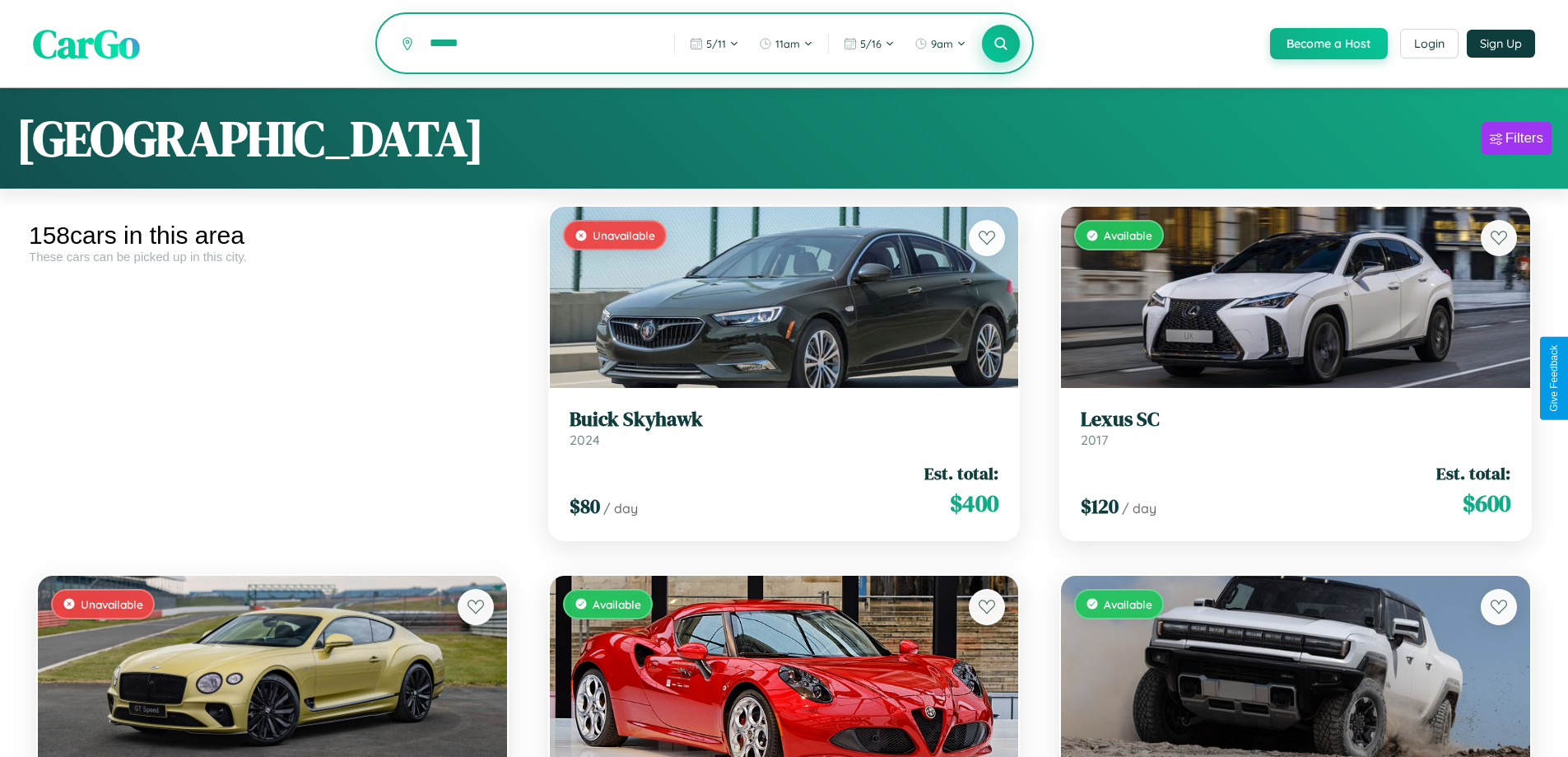
type input "******"
click at [1000, 45] on icon at bounding box center [1001, 43] width 16 height 16
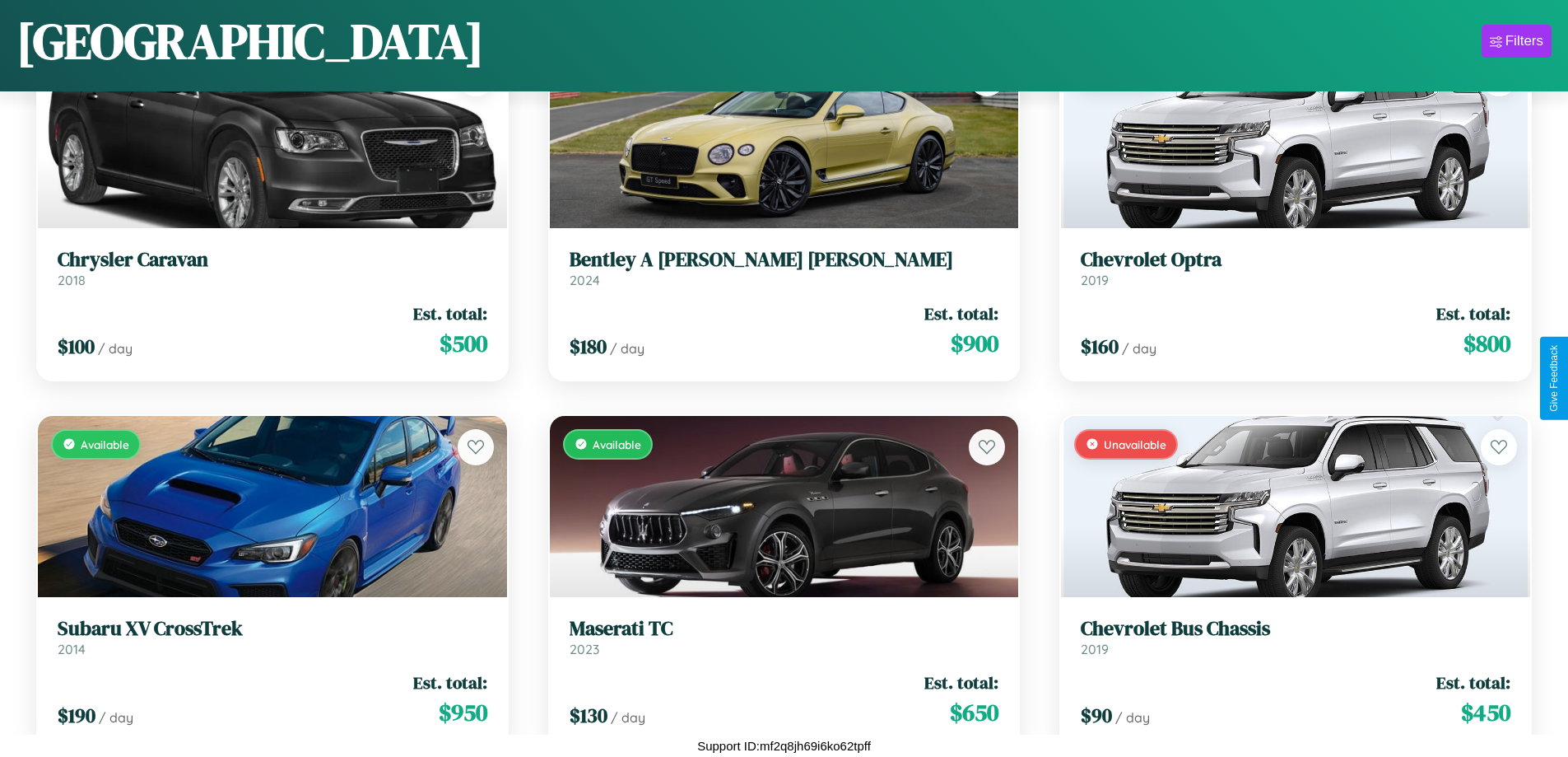
scroll to position [13136, 0]
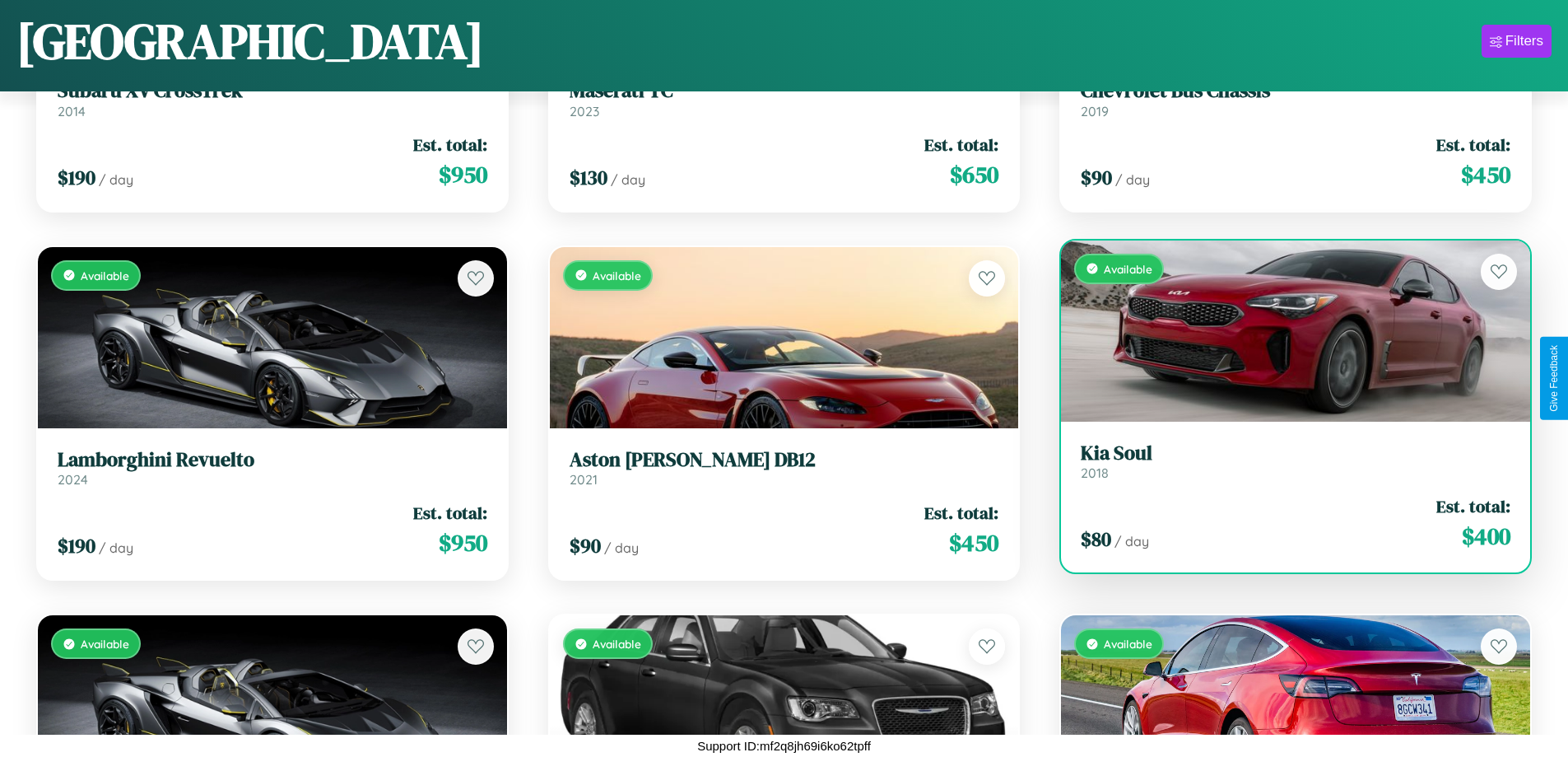
click at [1285, 465] on link "Kia Soul 2018" at bounding box center [1295, 461] width 430 height 41
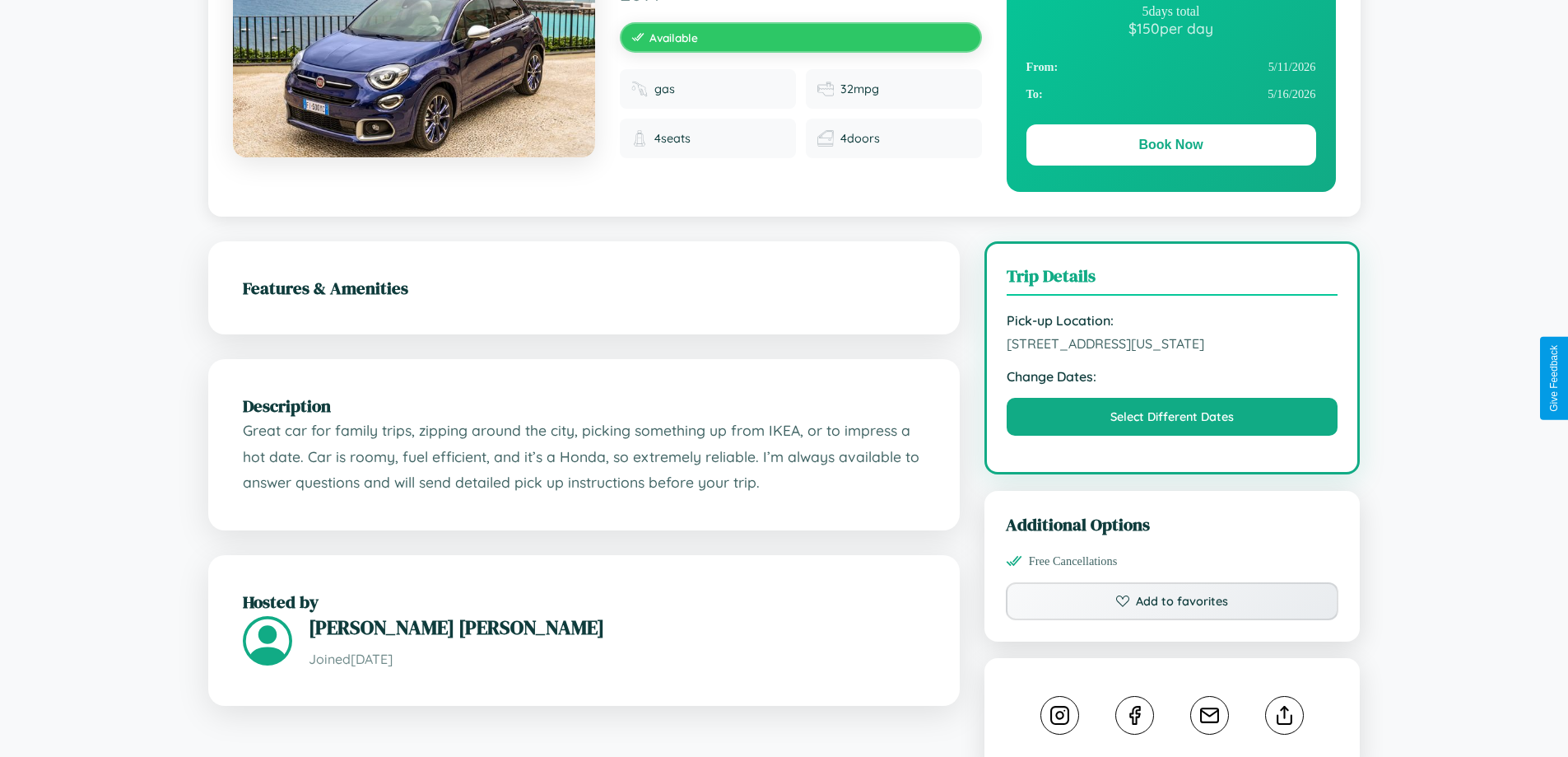
scroll to position [444, 0]
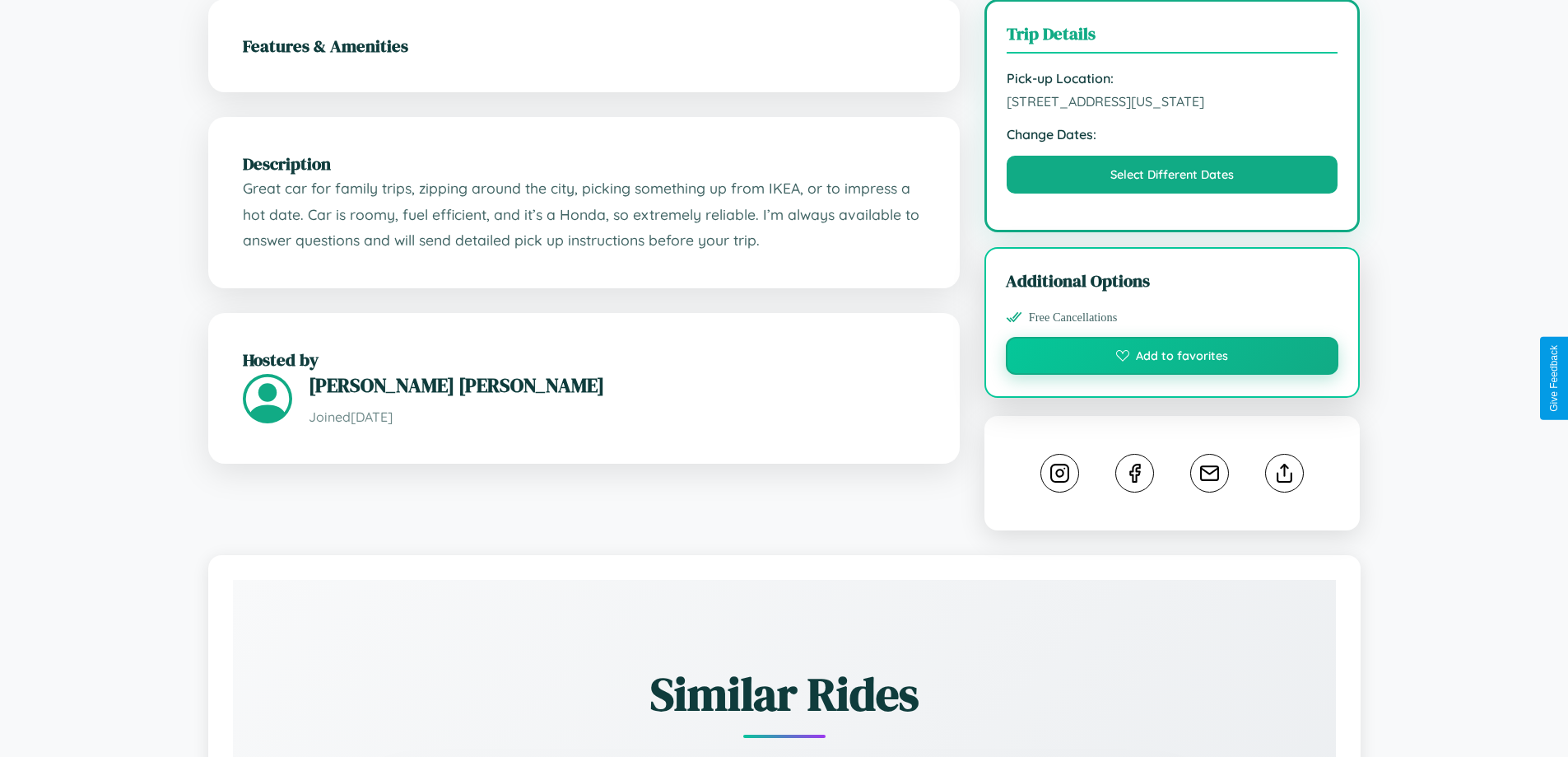
click at [1172, 374] on button "Add to favorites" at bounding box center [1172, 356] width 334 height 38
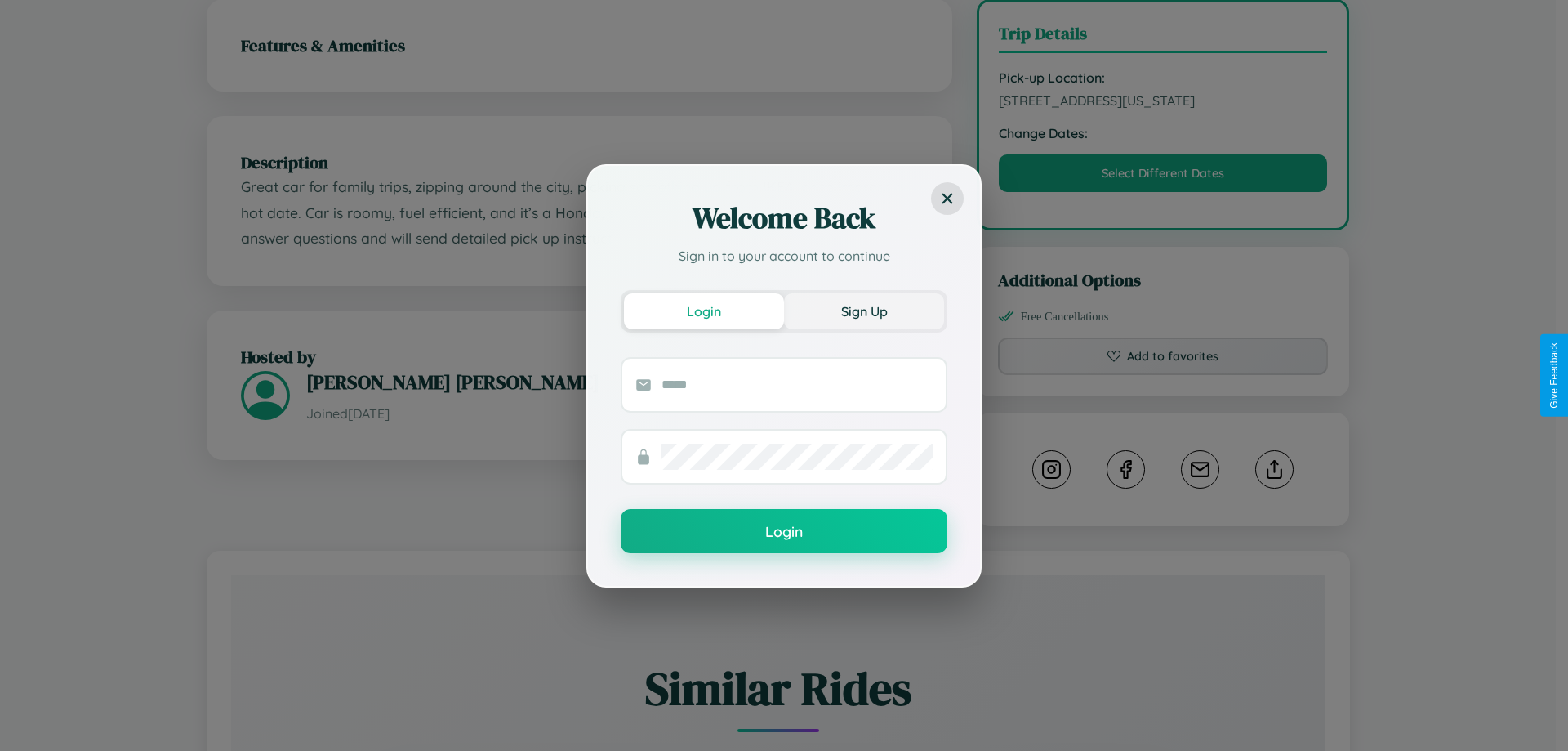
click at [864, 311] on button "Sign Up" at bounding box center [863, 311] width 160 height 36
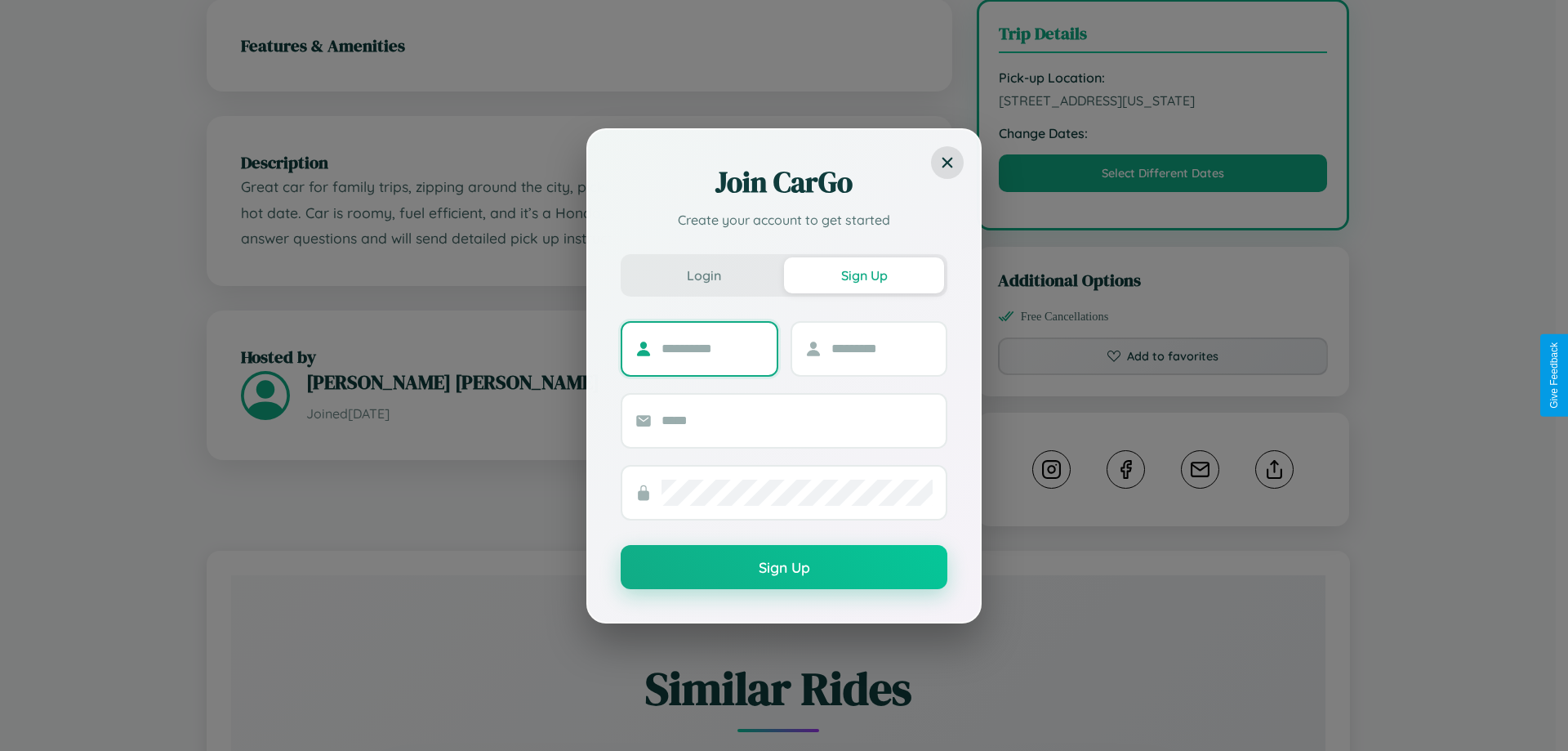
click at [712, 348] on input "text" at bounding box center [712, 349] width 102 height 26
type input "*******"
click at [881, 348] on input "text" at bounding box center [882, 349] width 102 height 26
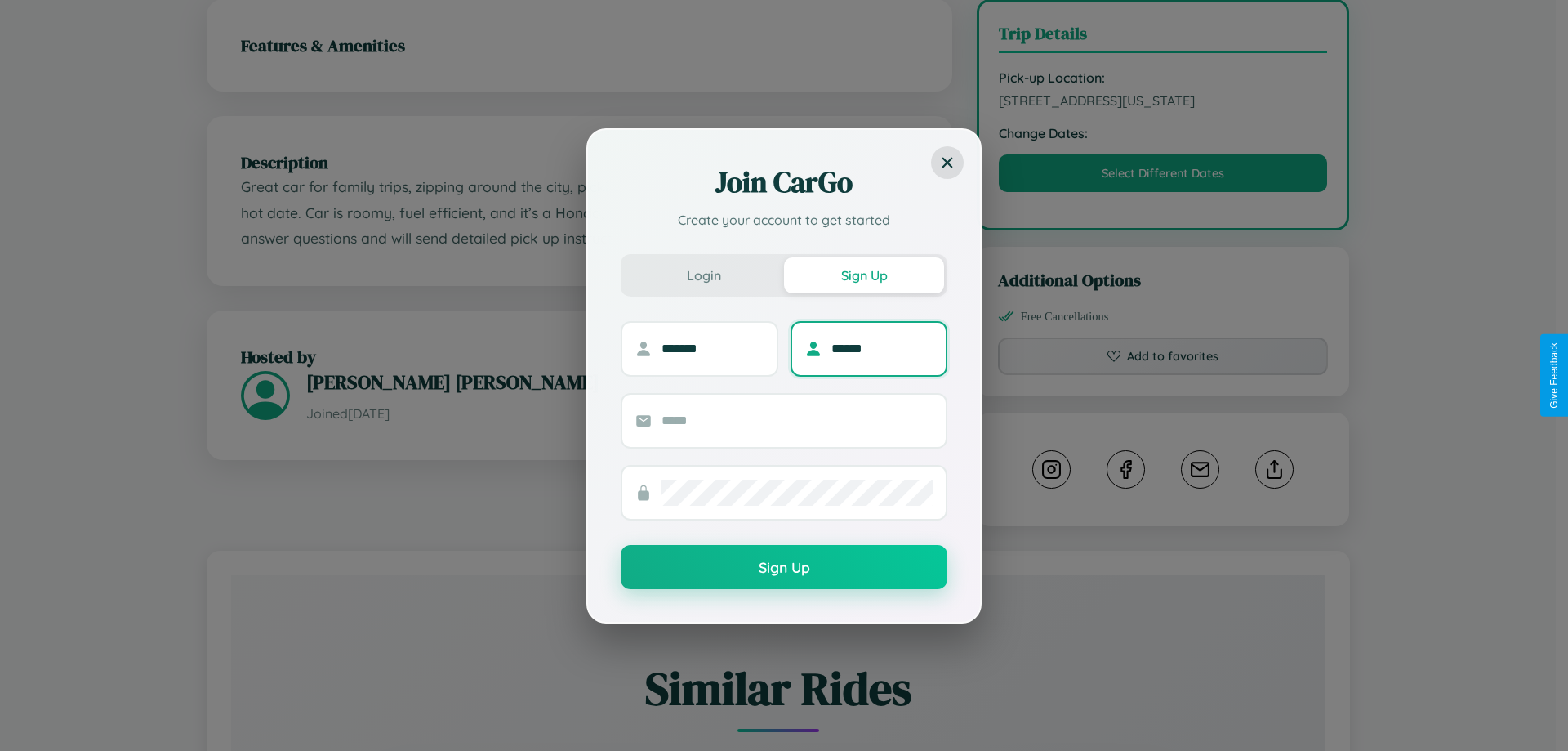
type input "******"
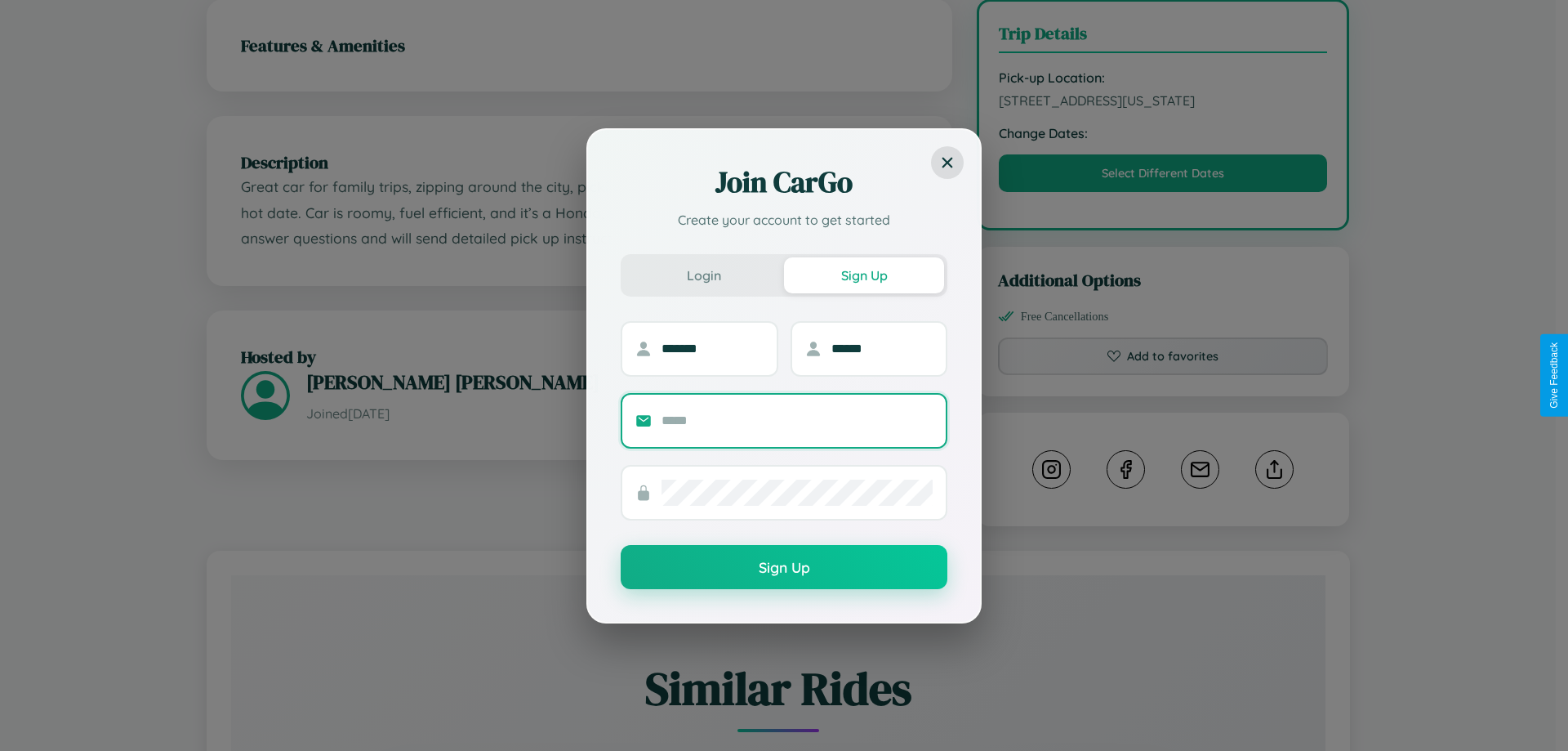
click at [797, 420] on input "text" at bounding box center [797, 421] width 271 height 26
type input "**********"
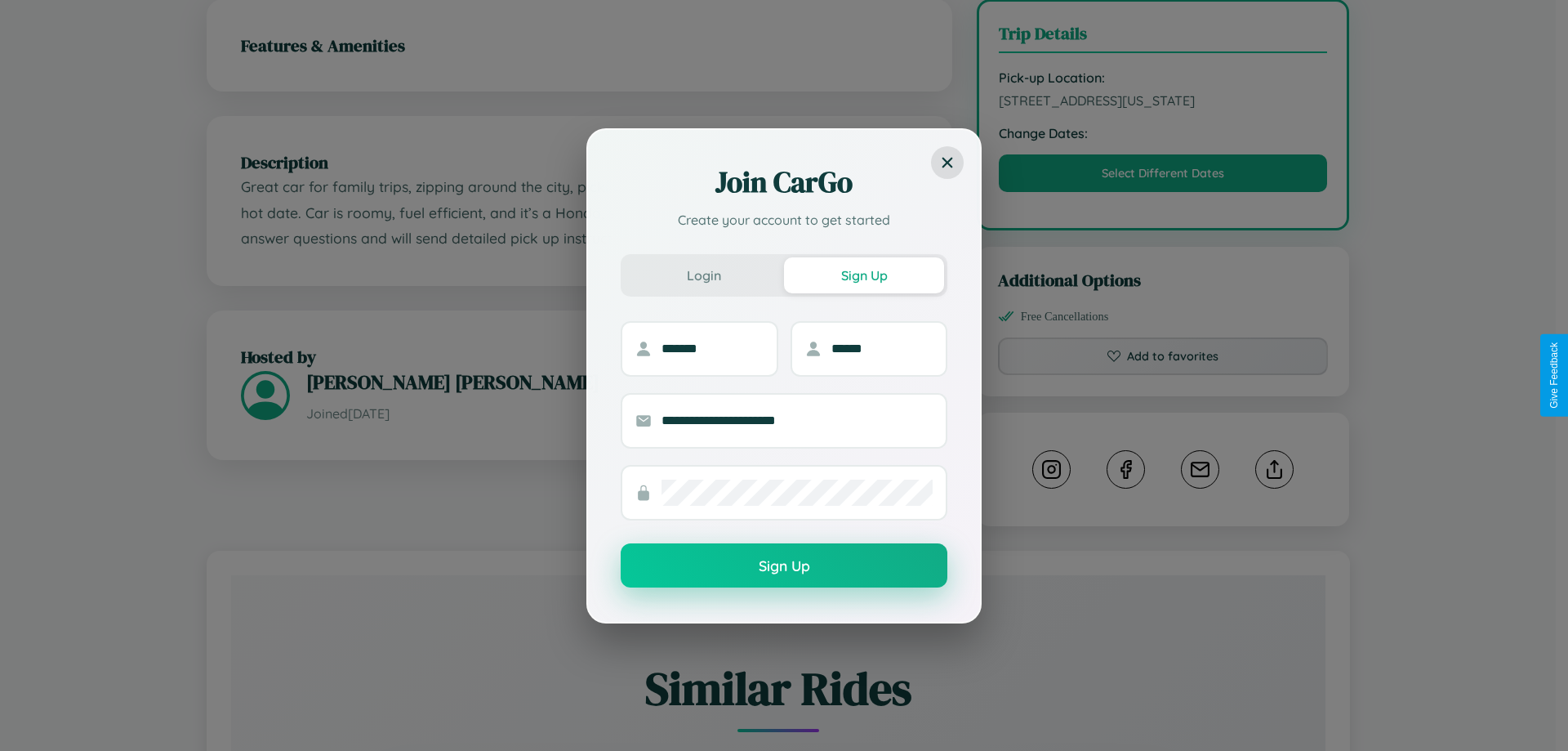
click at [784, 566] on button "Sign Up" at bounding box center [784, 565] width 327 height 44
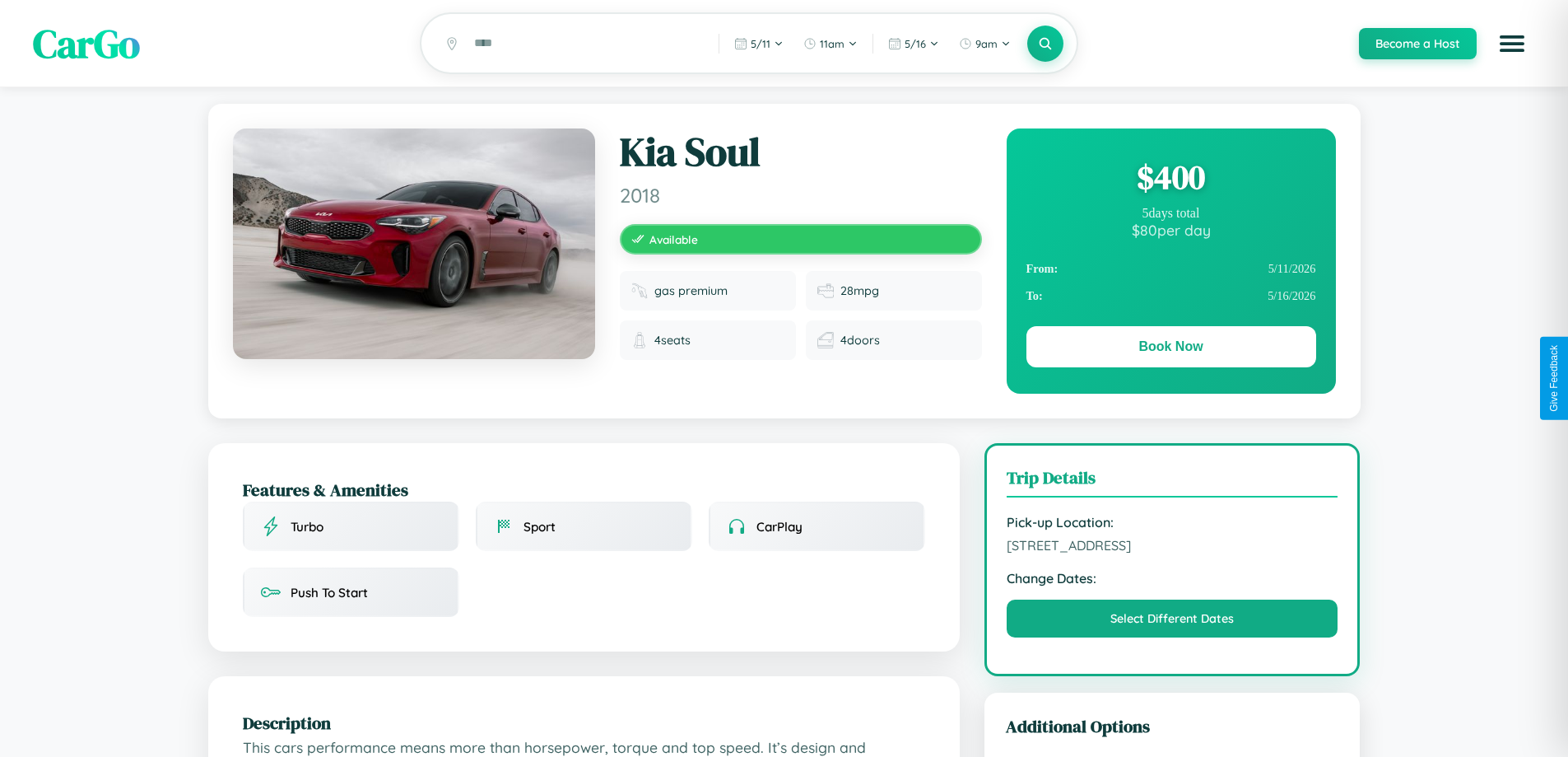
click at [1171, 180] on div "$ 400" at bounding box center [1171, 177] width 290 height 45
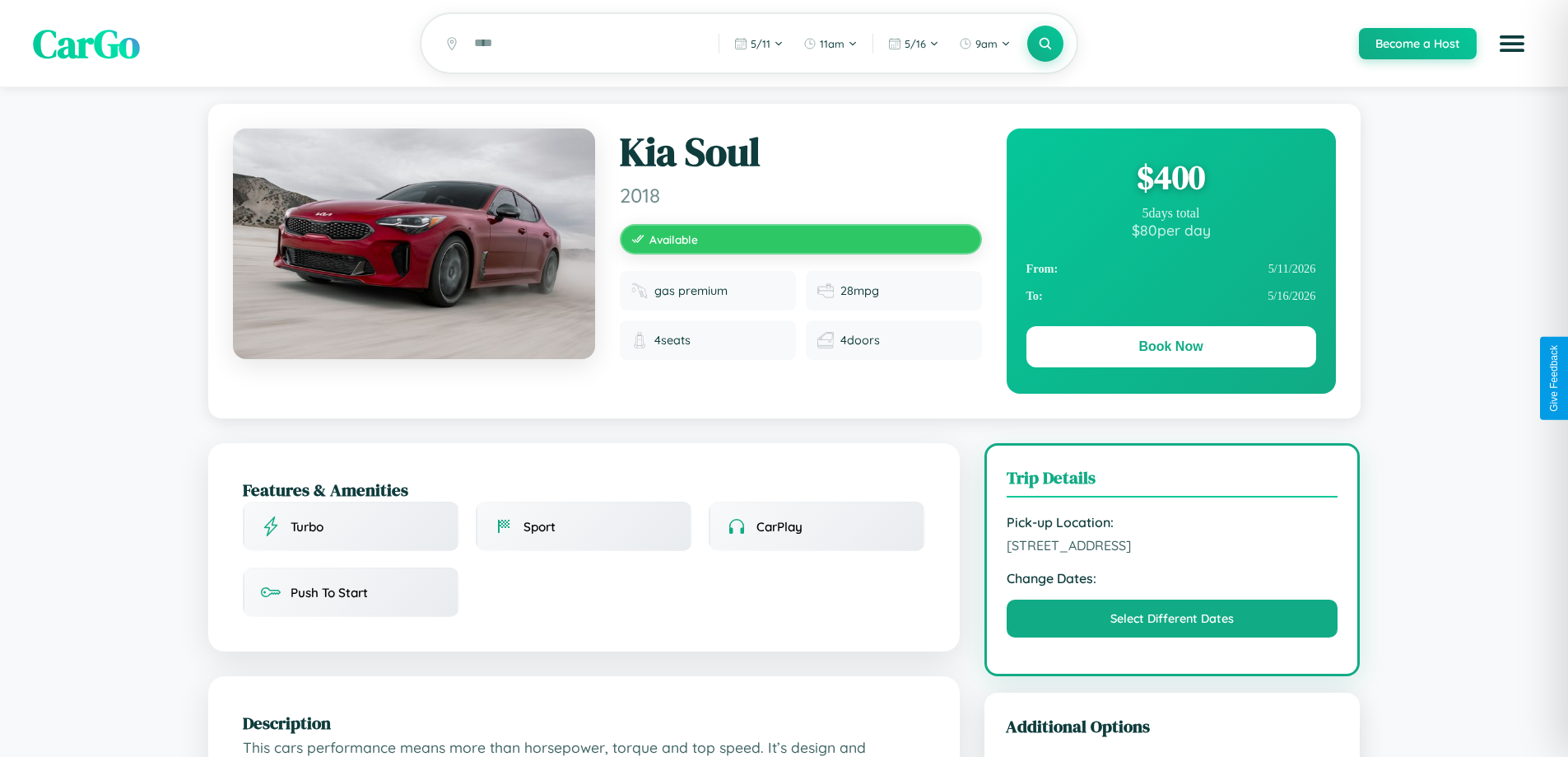
click at [1171, 180] on div "$ 400" at bounding box center [1171, 177] width 290 height 45
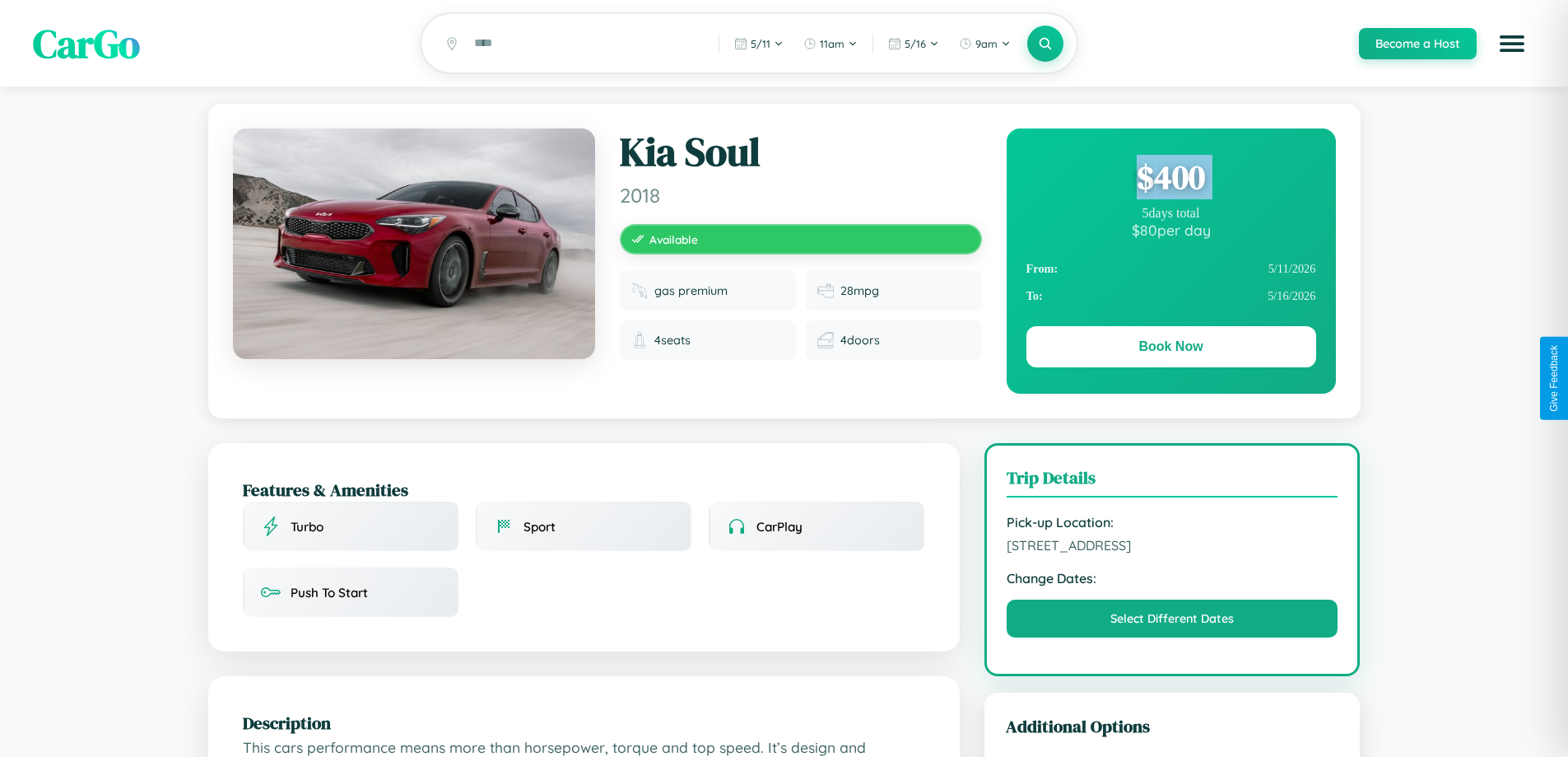
click at [1171, 180] on div "$ 400" at bounding box center [1171, 177] width 290 height 45
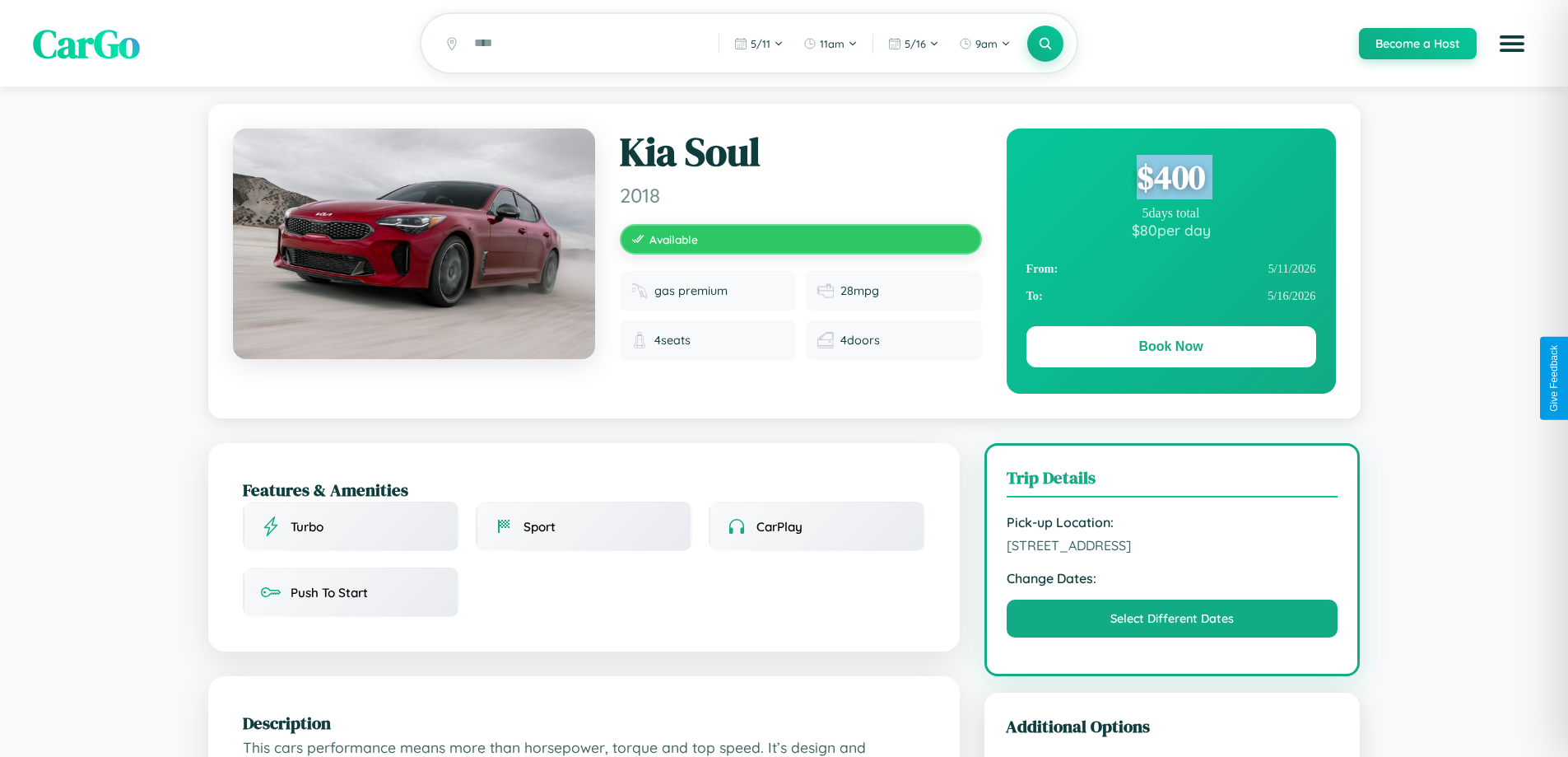
click at [1171, 180] on div "$ 400" at bounding box center [1171, 177] width 290 height 45
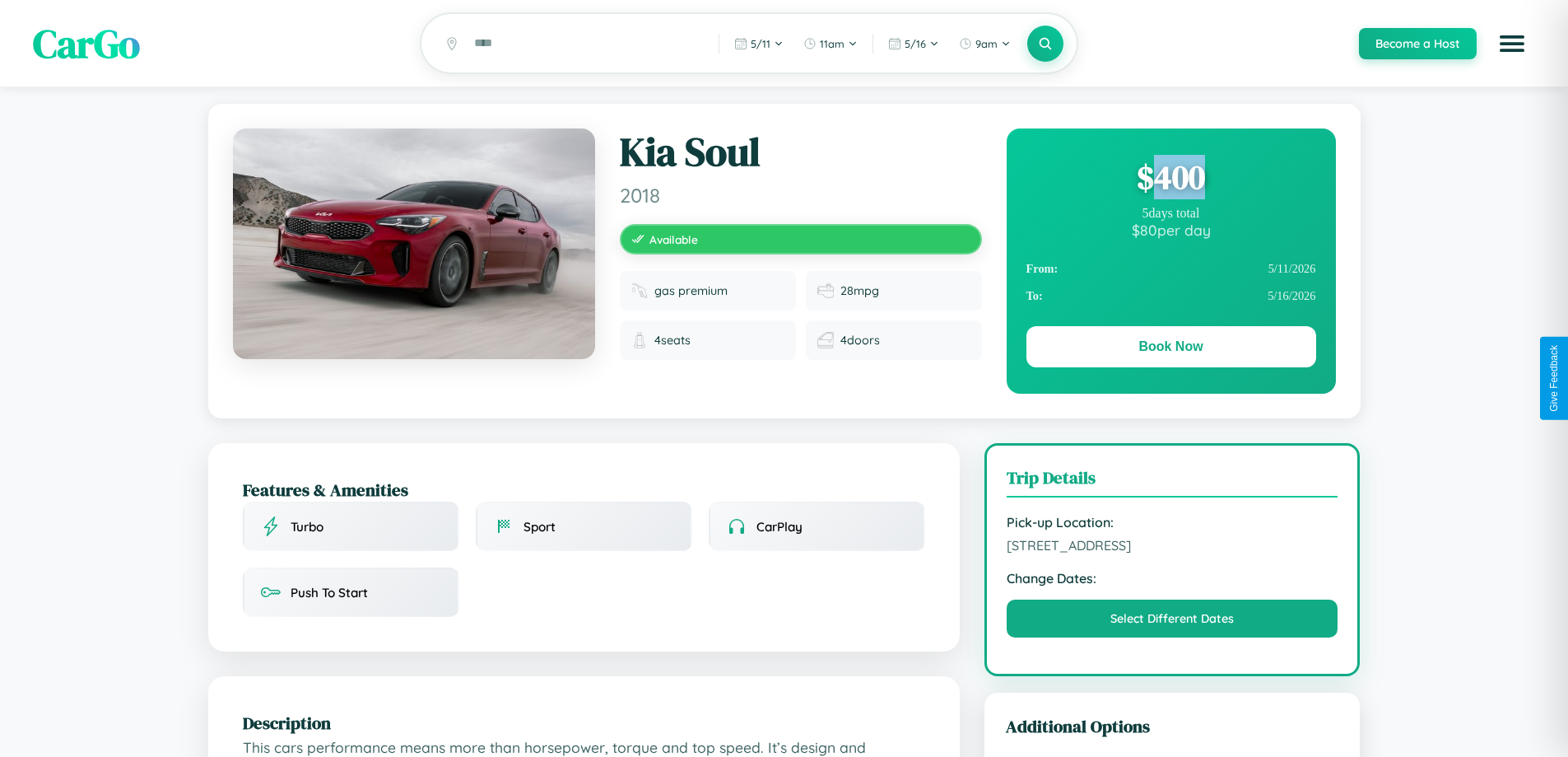
click at [1171, 180] on div "$ 400" at bounding box center [1171, 177] width 290 height 45
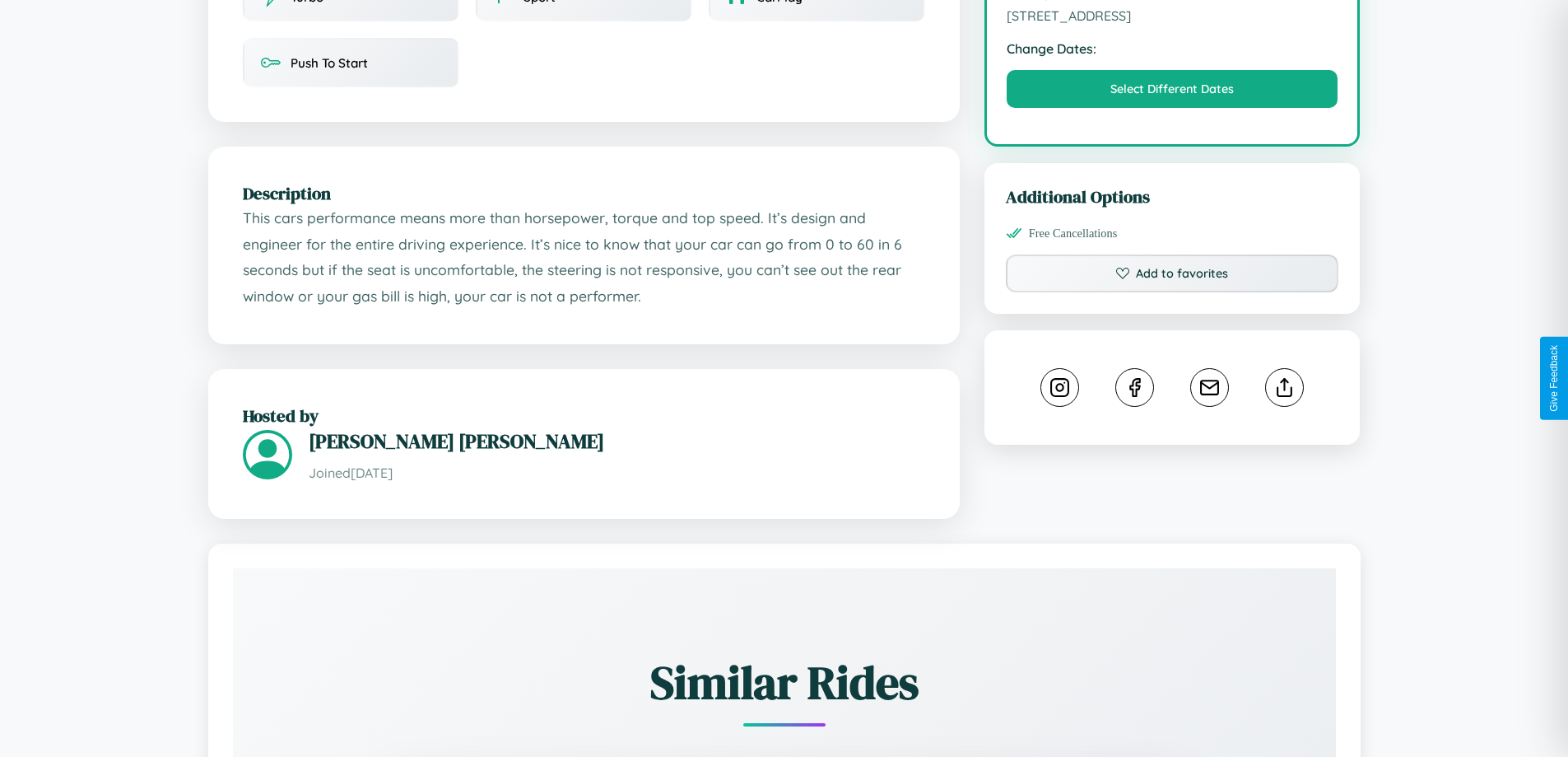
scroll to position [541, 0]
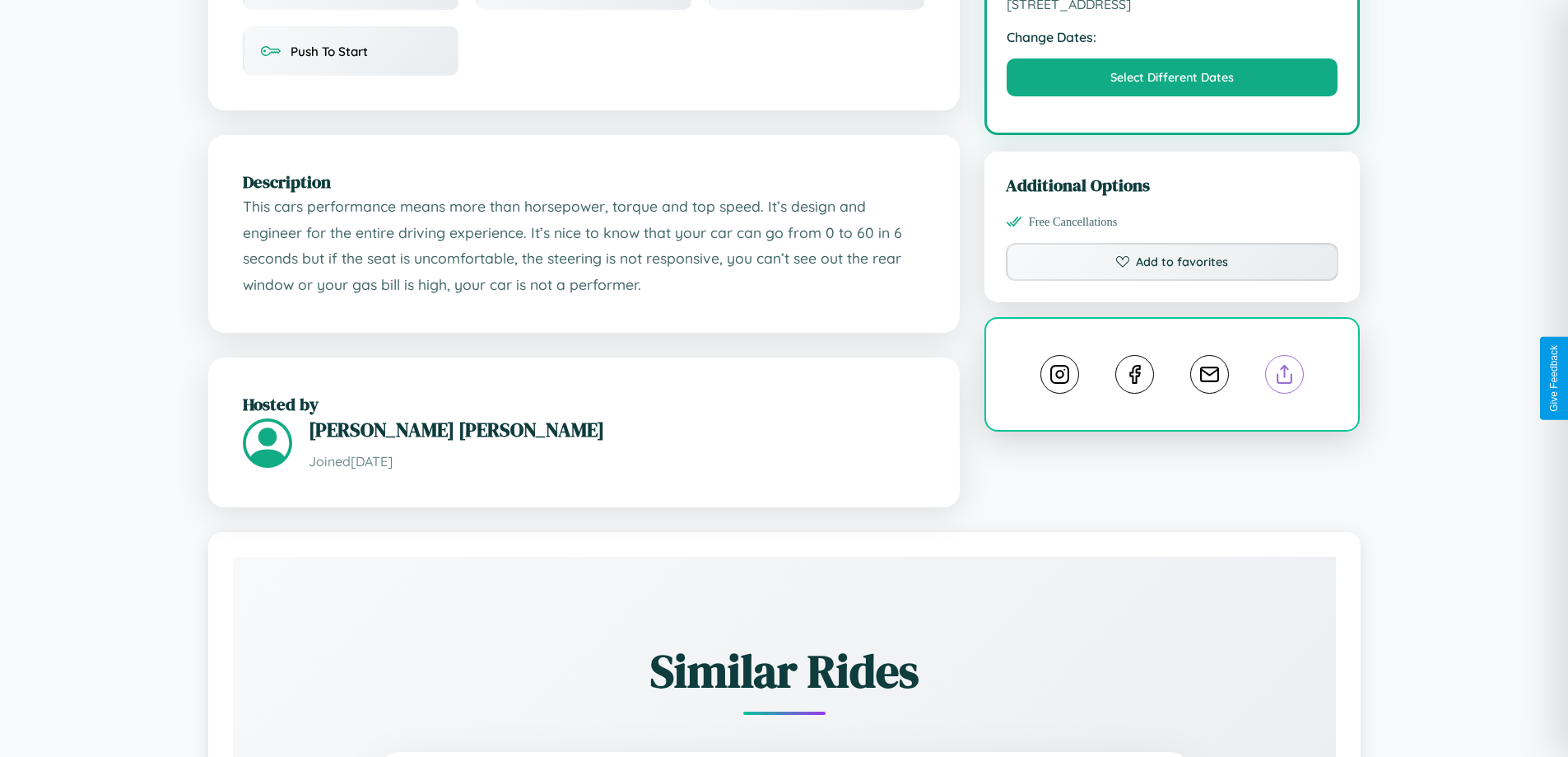
click at [1285, 376] on line at bounding box center [1285, 371] width 0 height 12
